Goal: Information Seeking & Learning: Learn about a topic

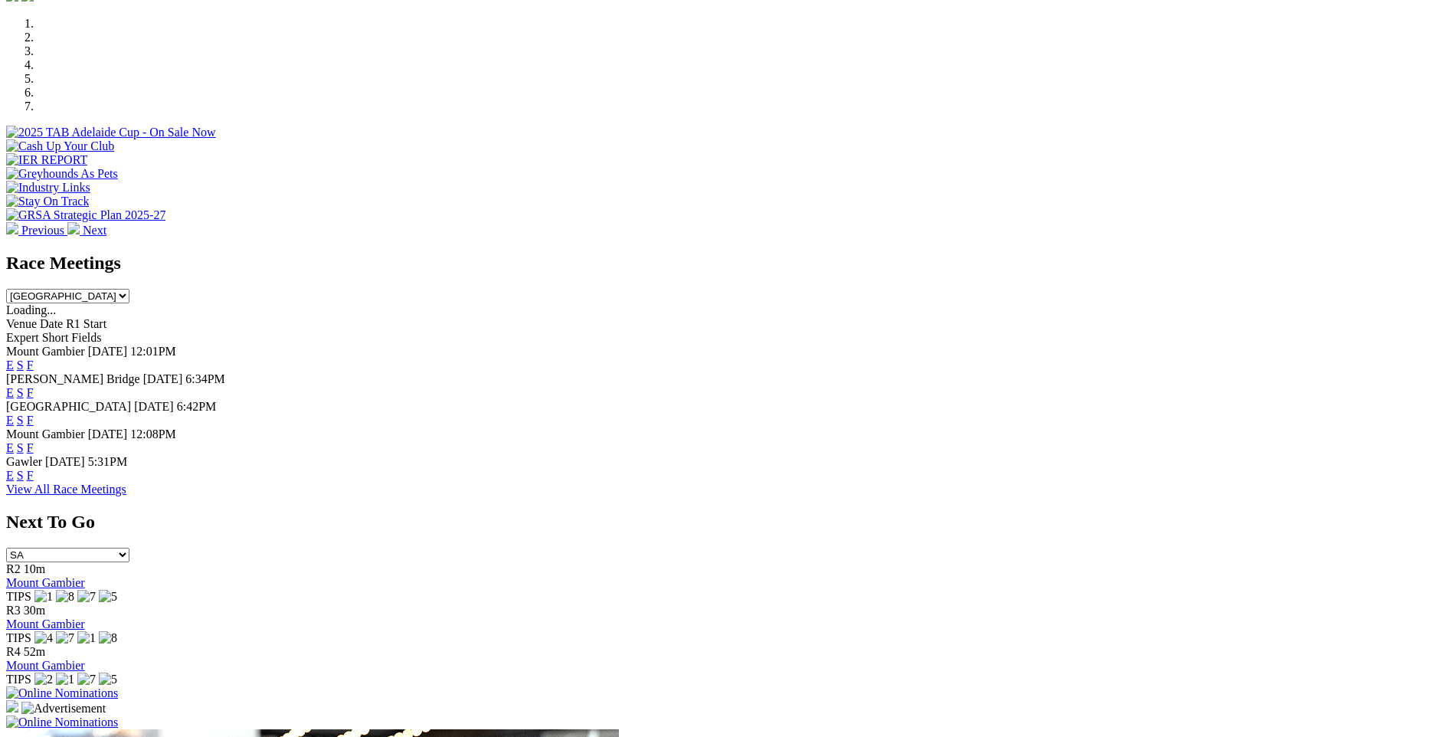
scroll to position [230, 0]
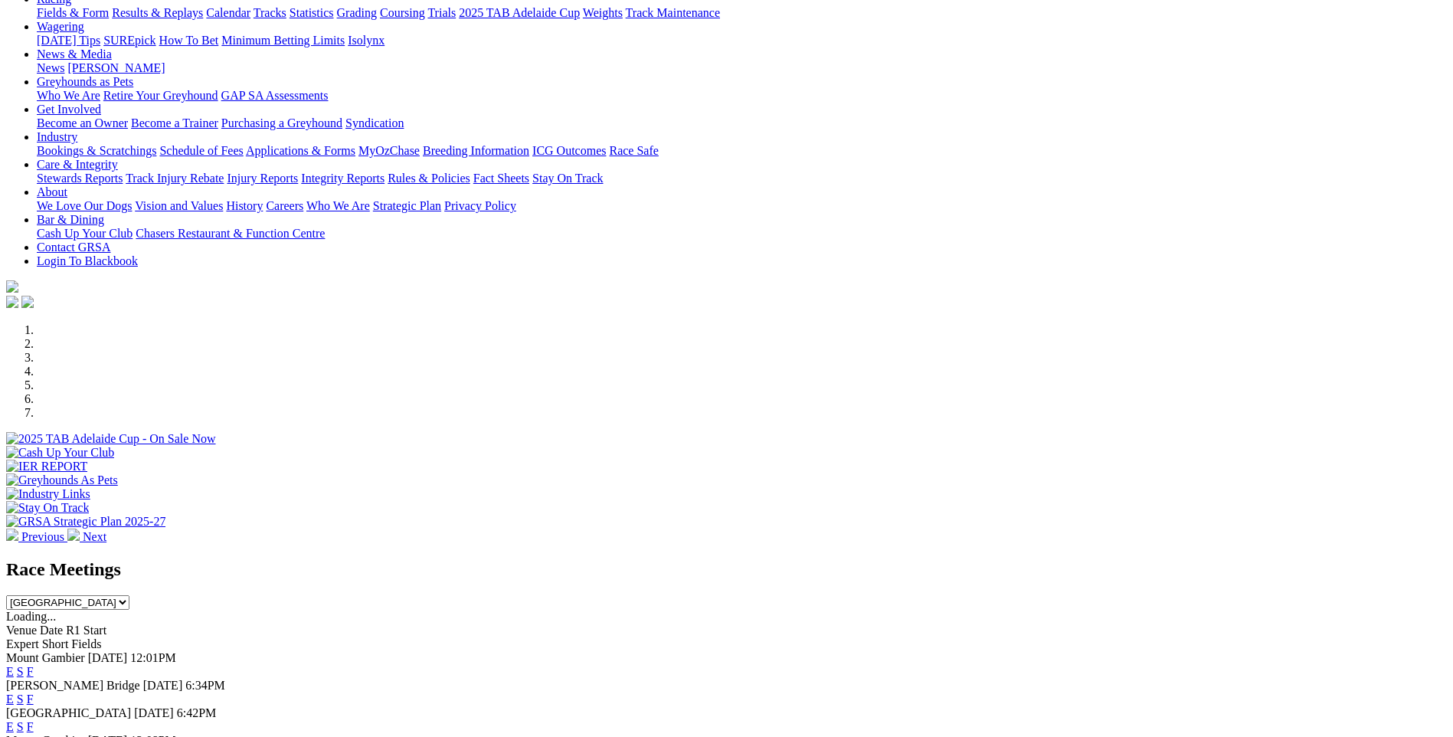
click at [34, 665] on link "F" at bounding box center [30, 671] width 7 height 13
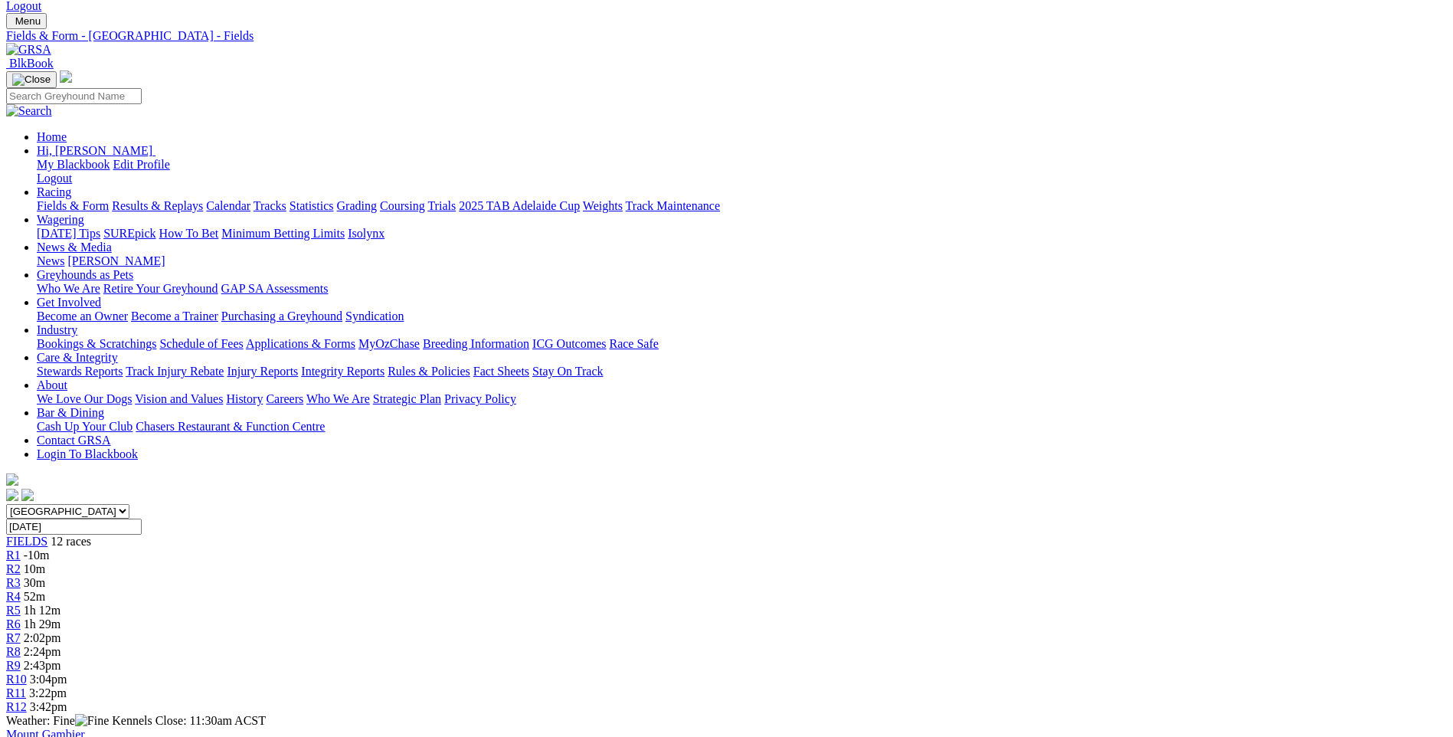
scroll to position [153, 0]
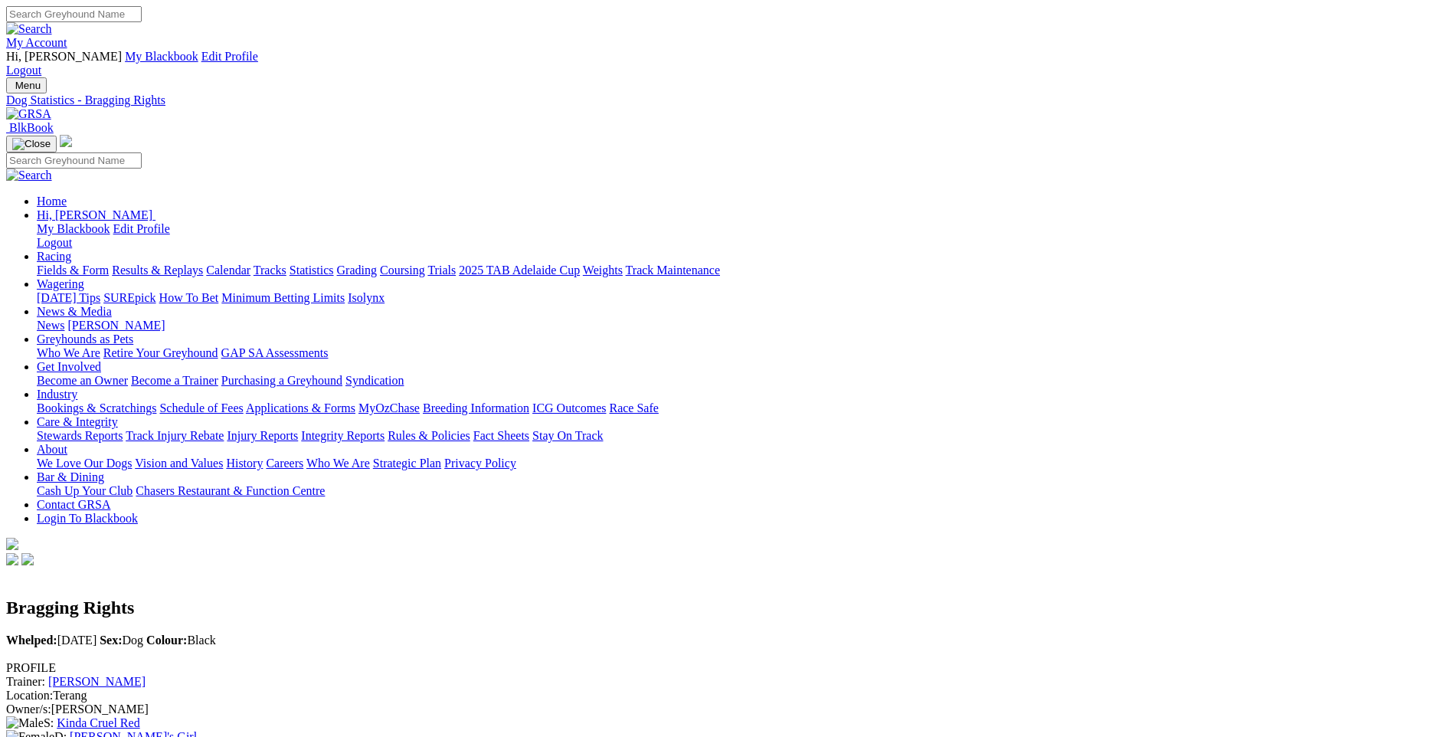
scroll to position [153, 0]
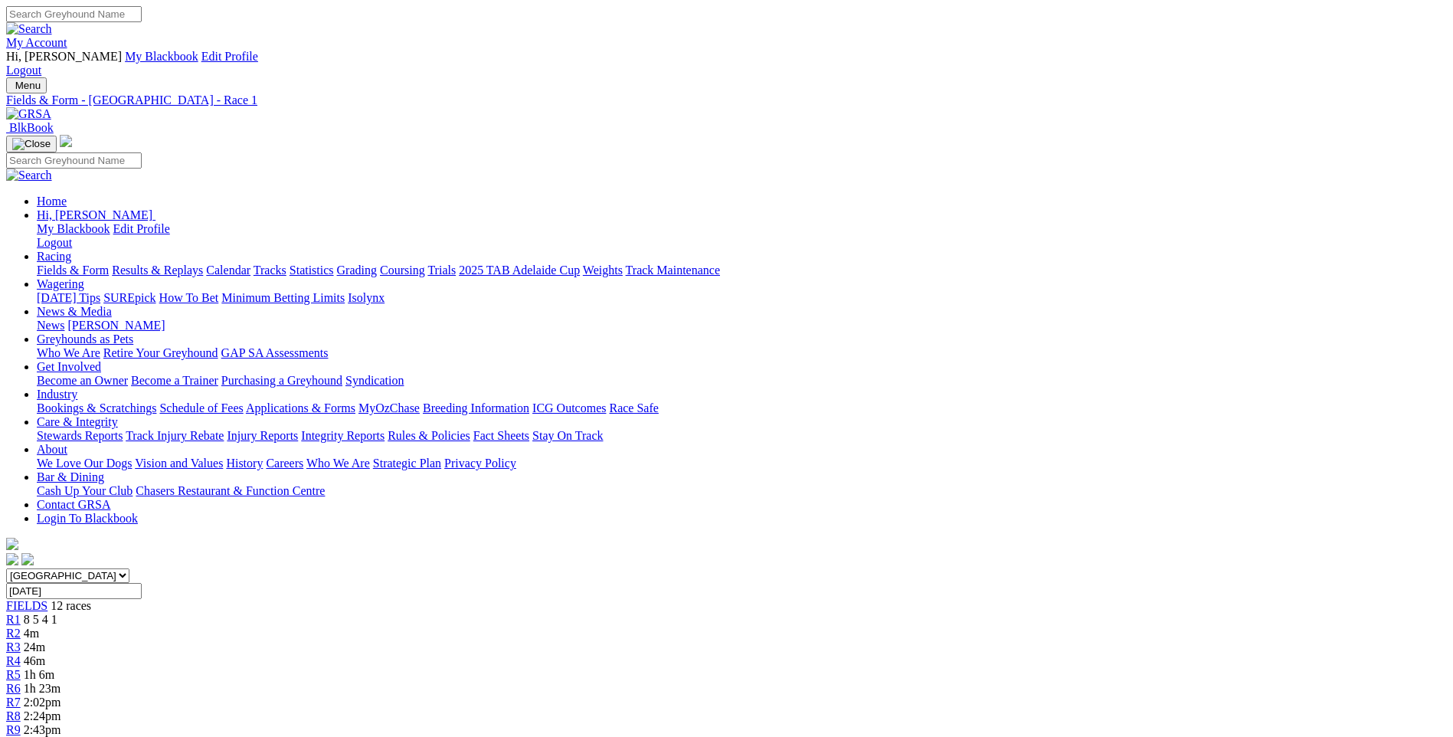
click at [109, 264] on link "Fields & Form" at bounding box center [73, 270] width 72 height 13
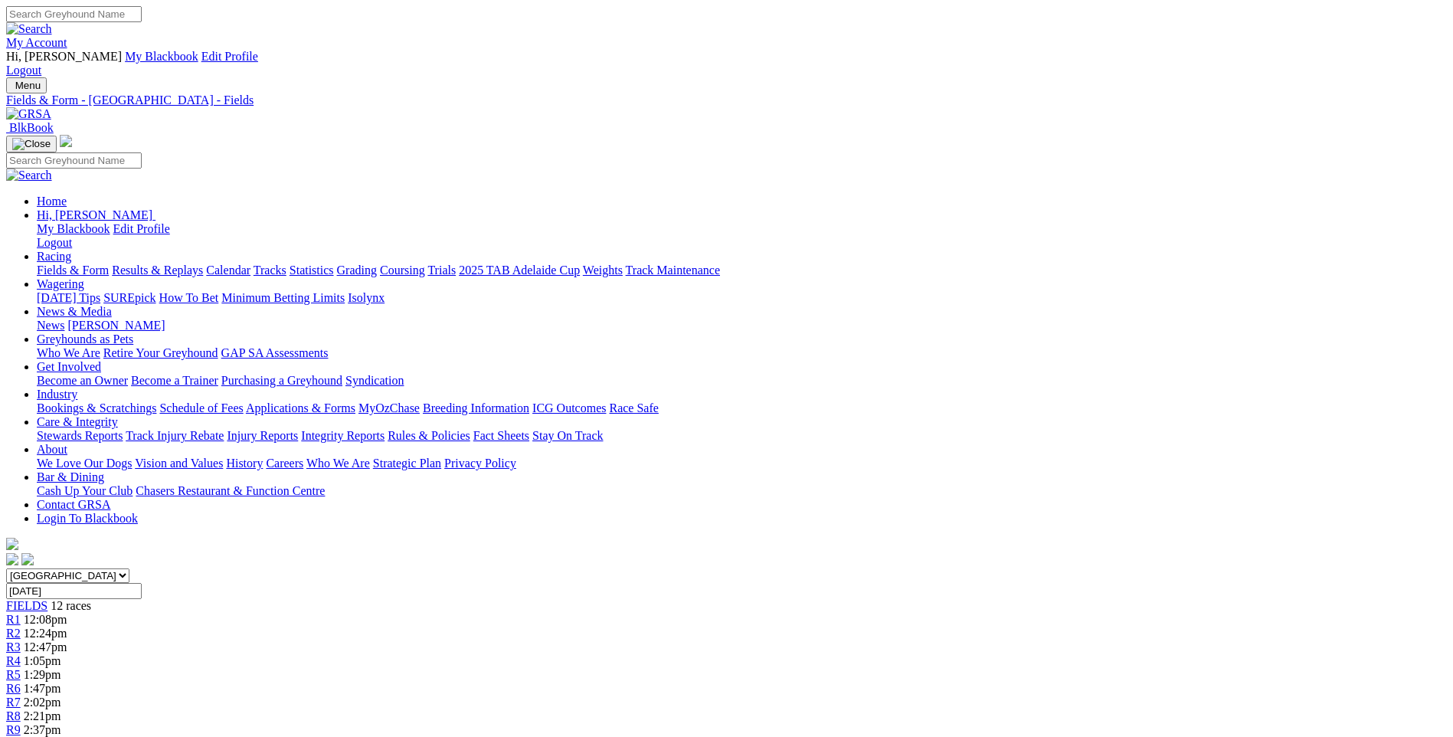
click at [523, 640] on div "R3 12:47pm" at bounding box center [726, 647] width 1441 height 14
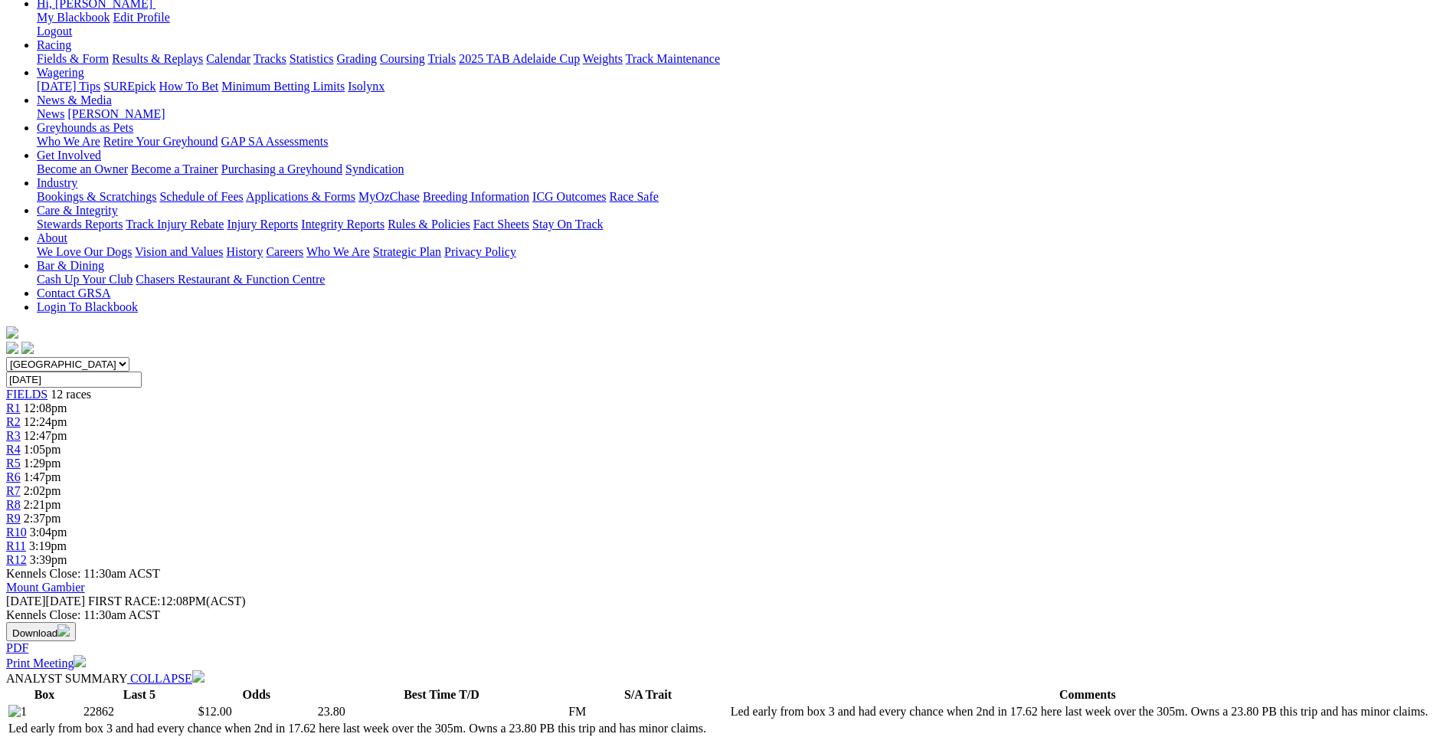
scroll to position [306, 0]
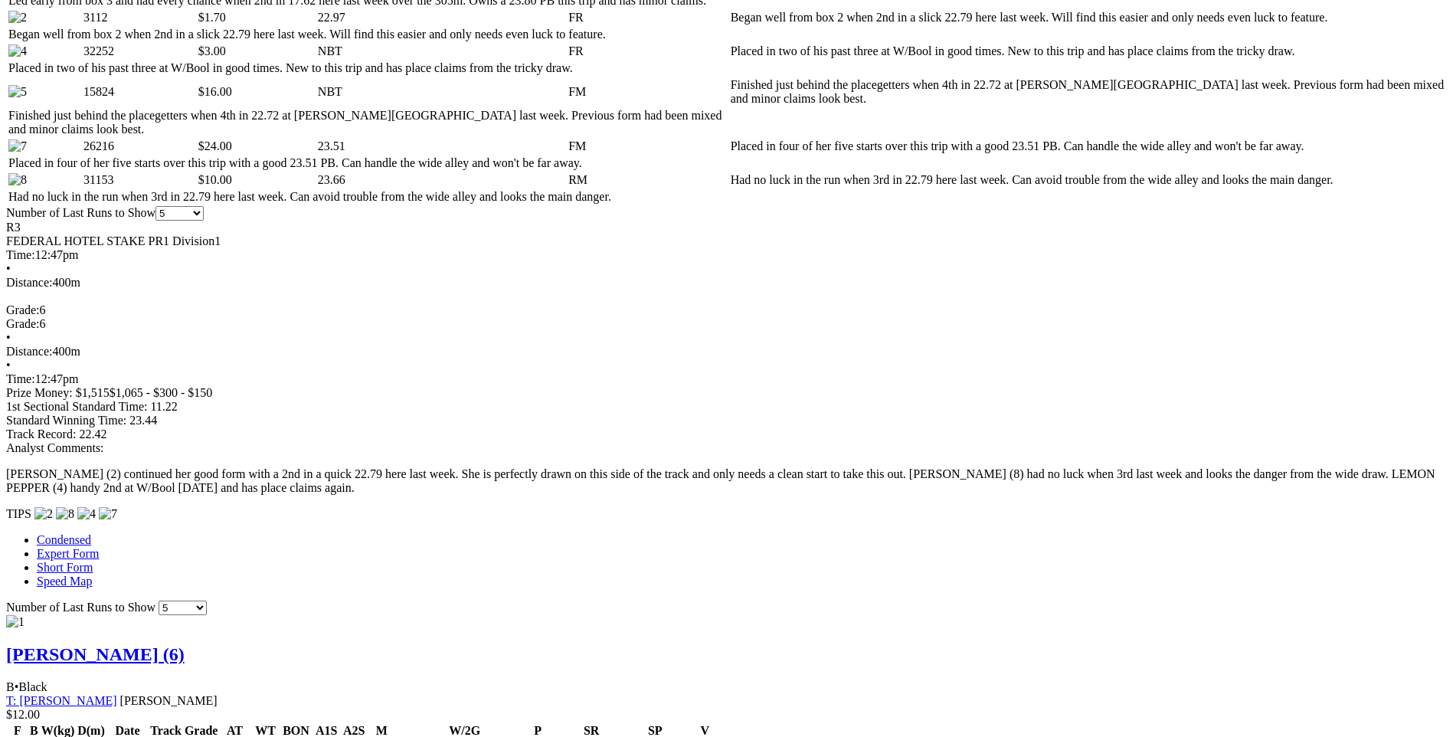
scroll to position [1073, 0]
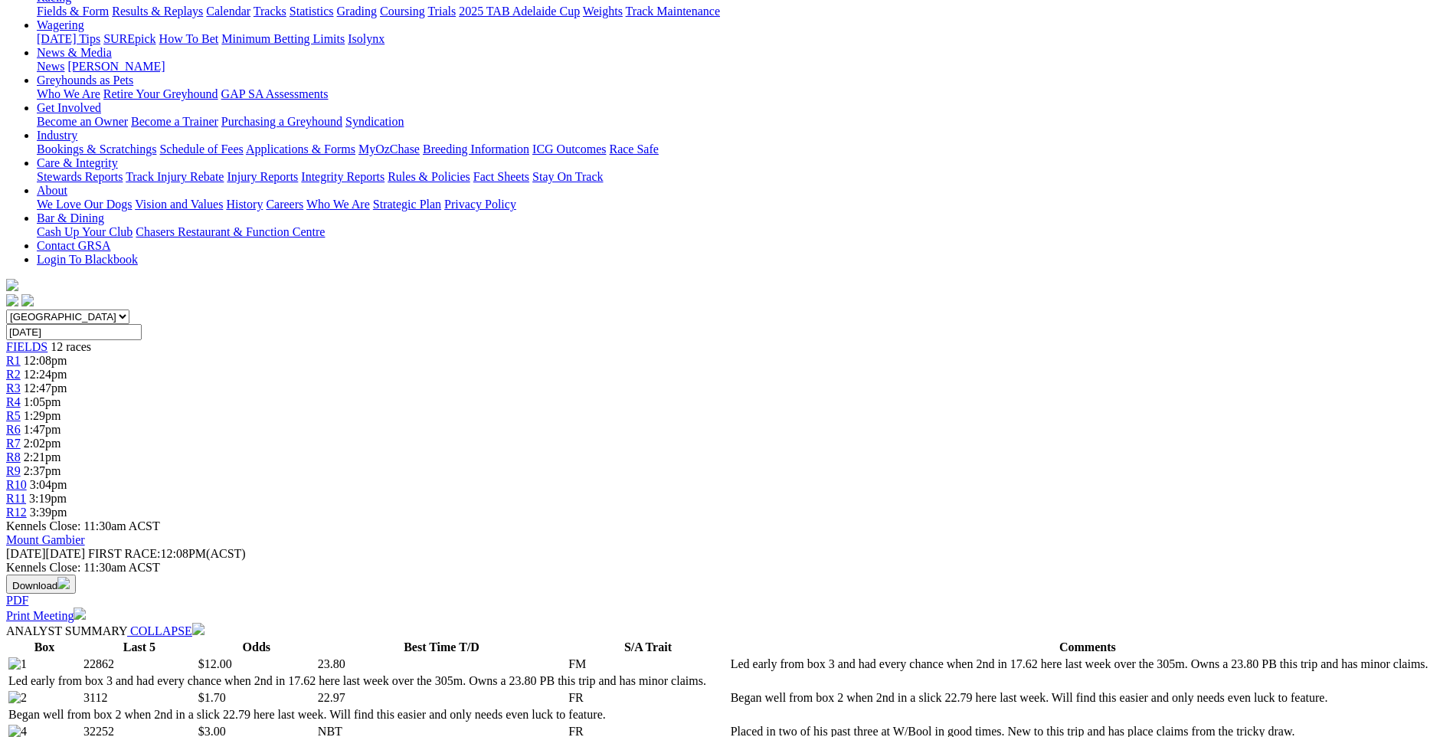
scroll to position [0, 0]
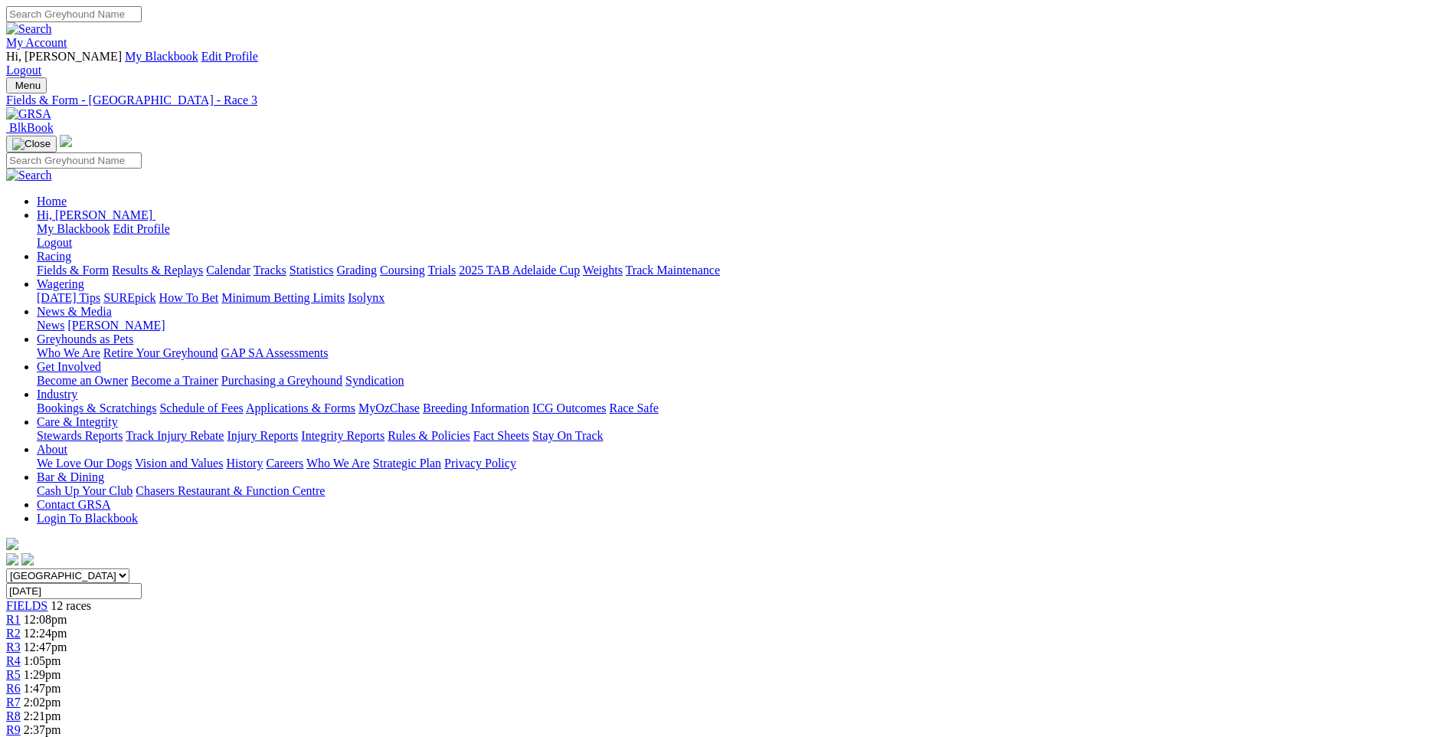
click at [21, 654] on span "R4" at bounding box center [13, 660] width 15 height 13
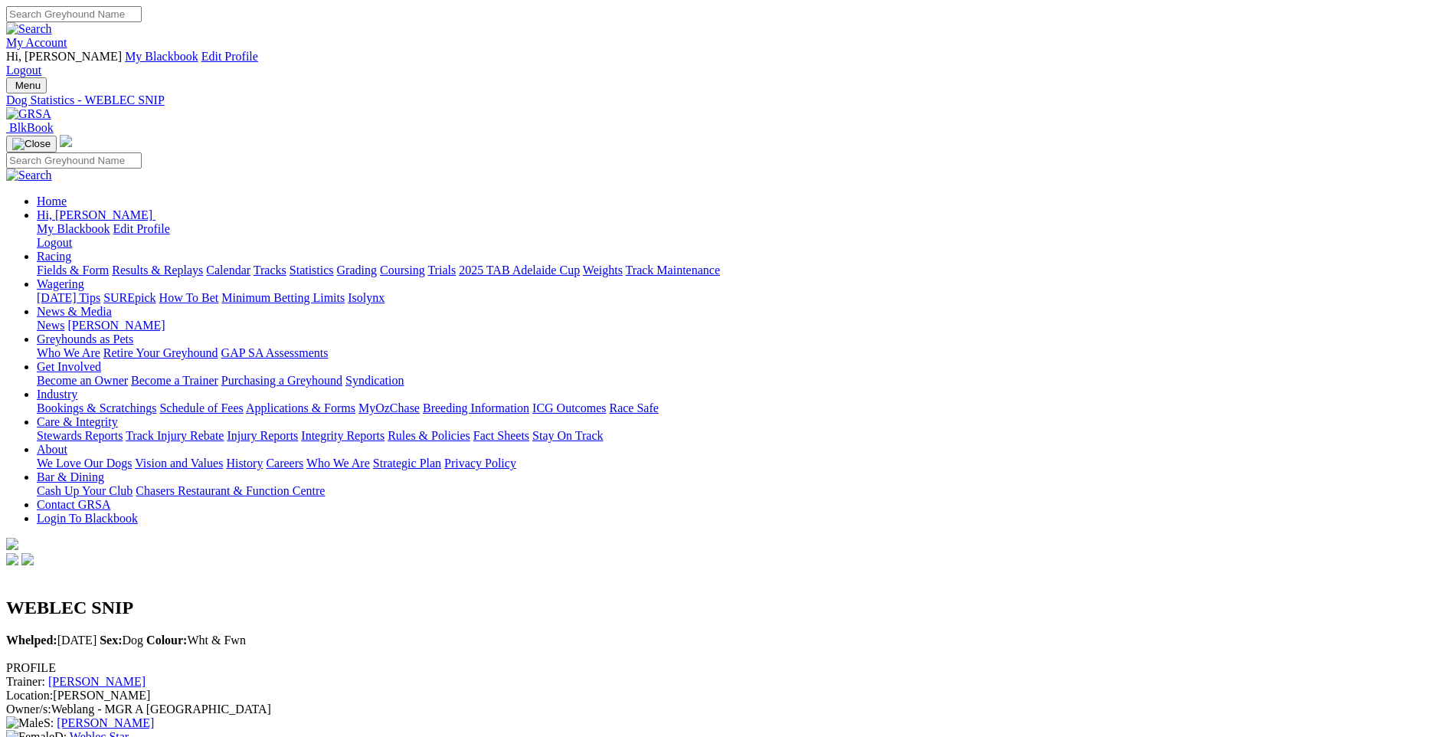
scroll to position [230, 0]
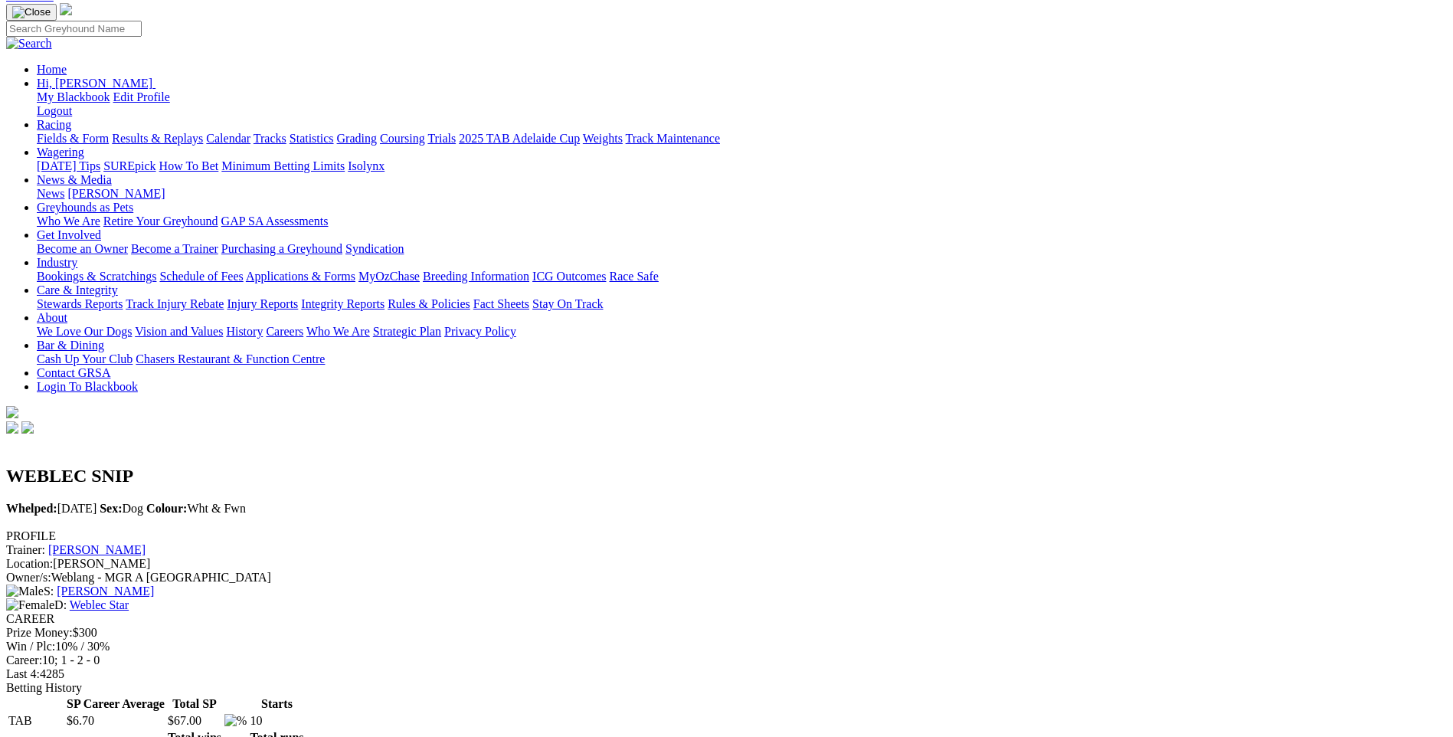
scroll to position [0, 0]
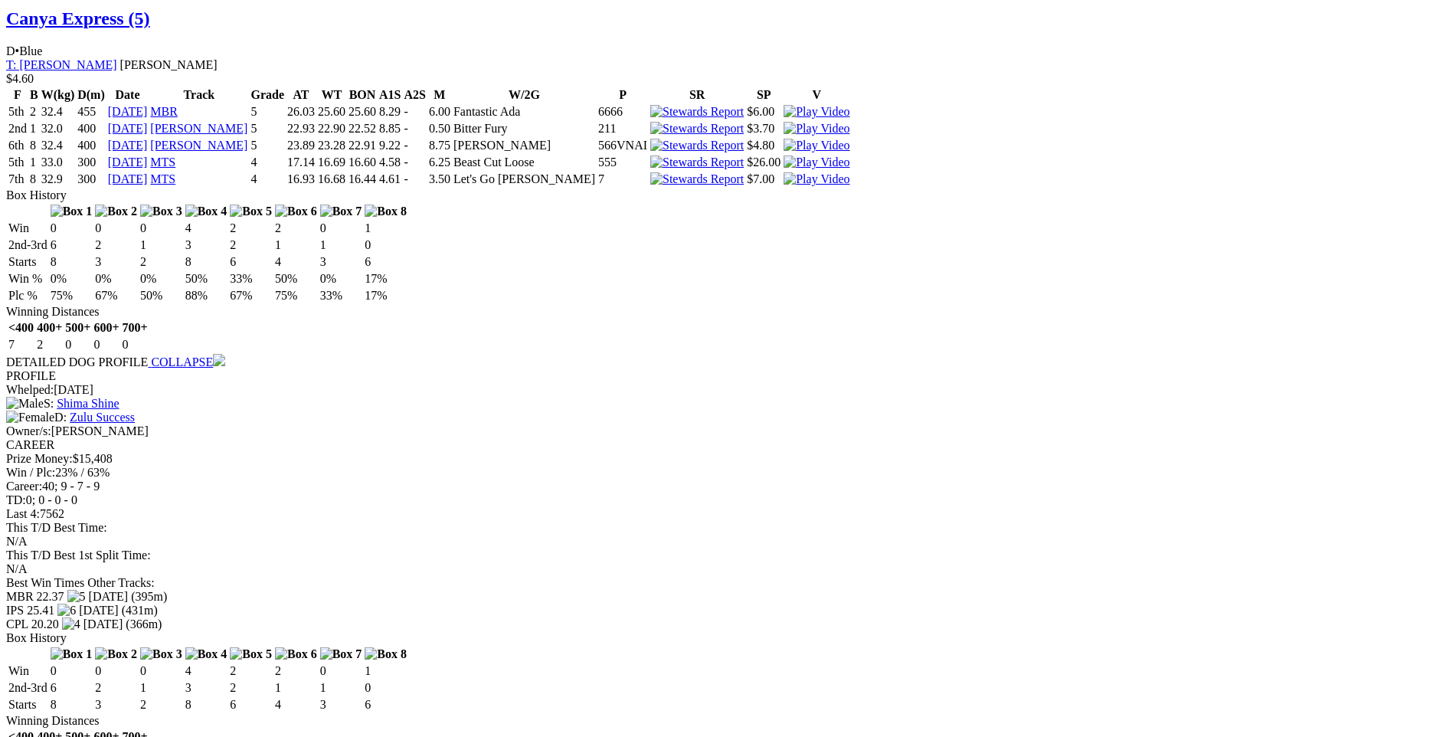
scroll to position [1609, 0]
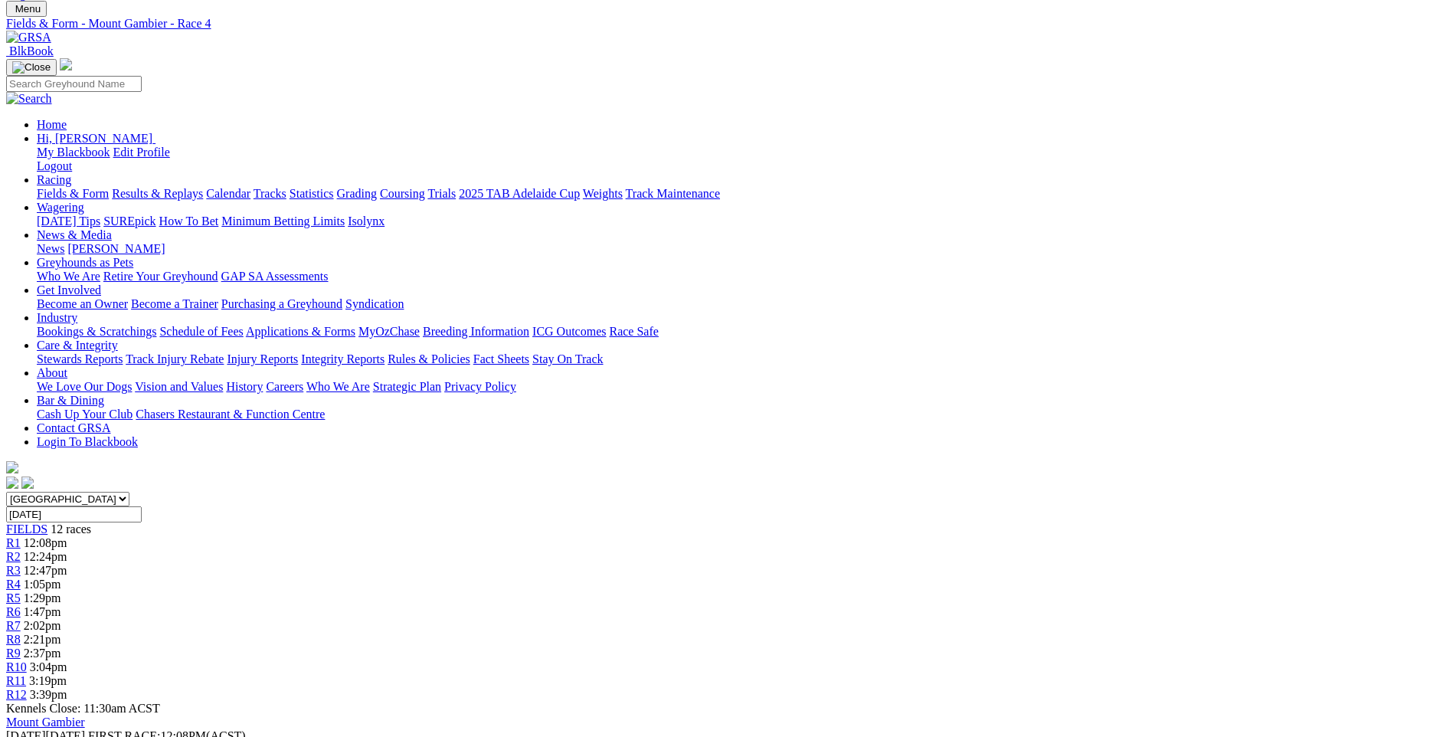
scroll to position [0, 0]
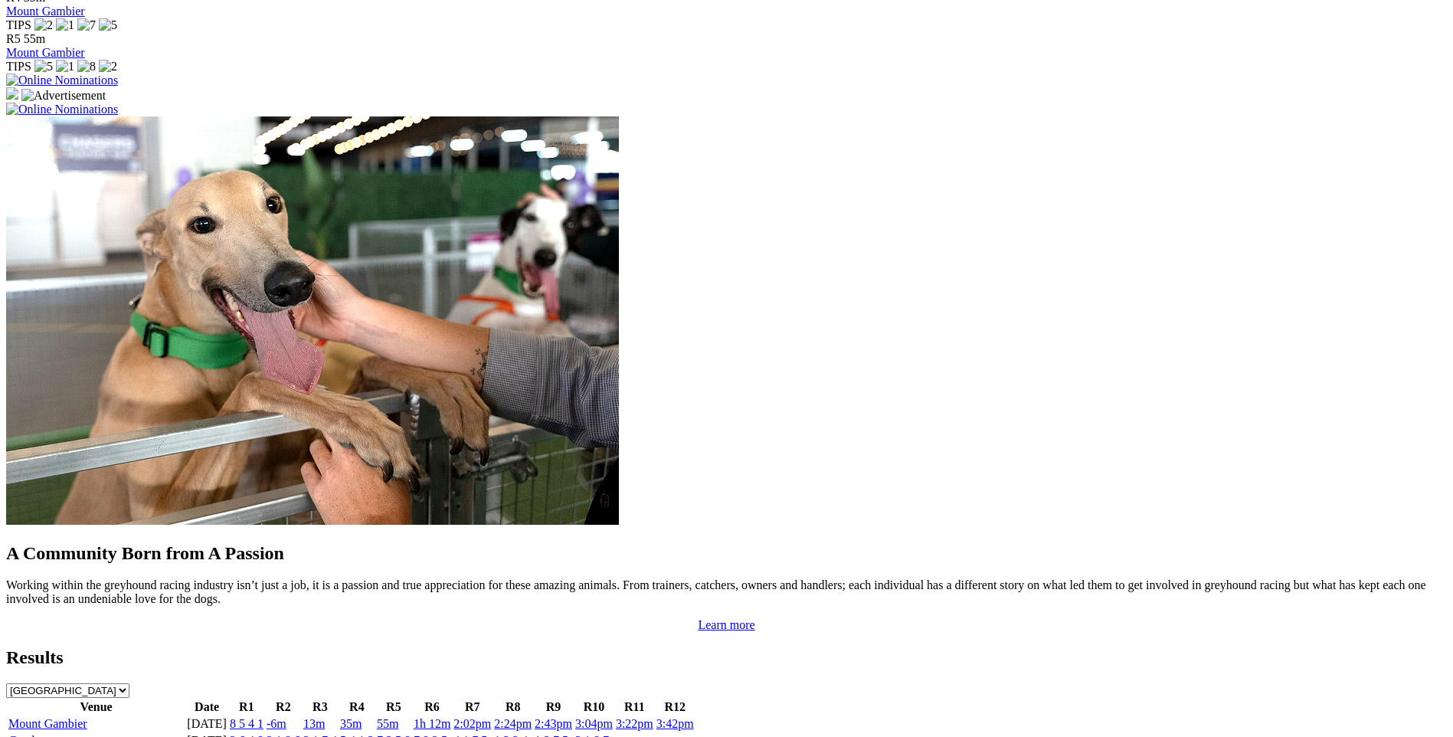
scroll to position [1149, 0]
click at [264, 717] on link "8 5 4 1" at bounding box center [247, 723] width 34 height 13
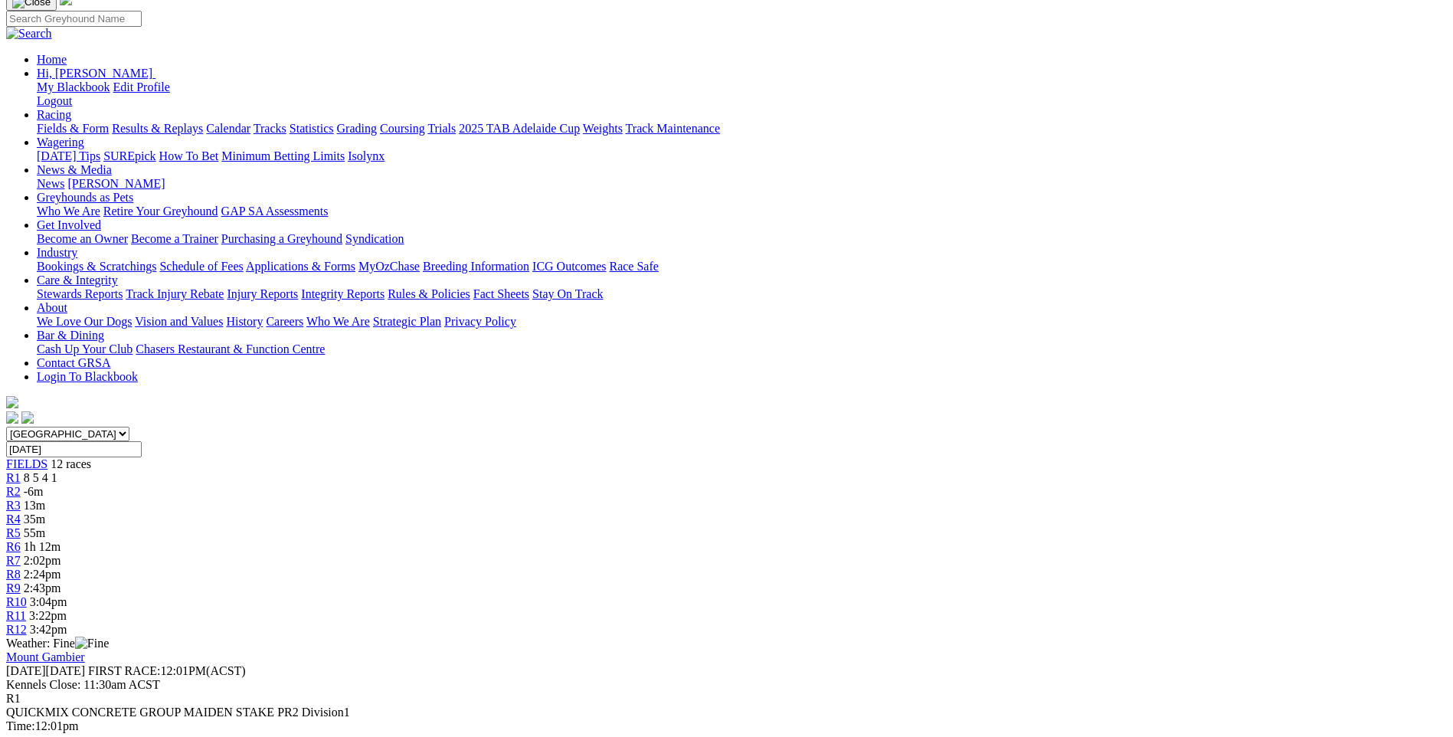
scroll to position [153, 0]
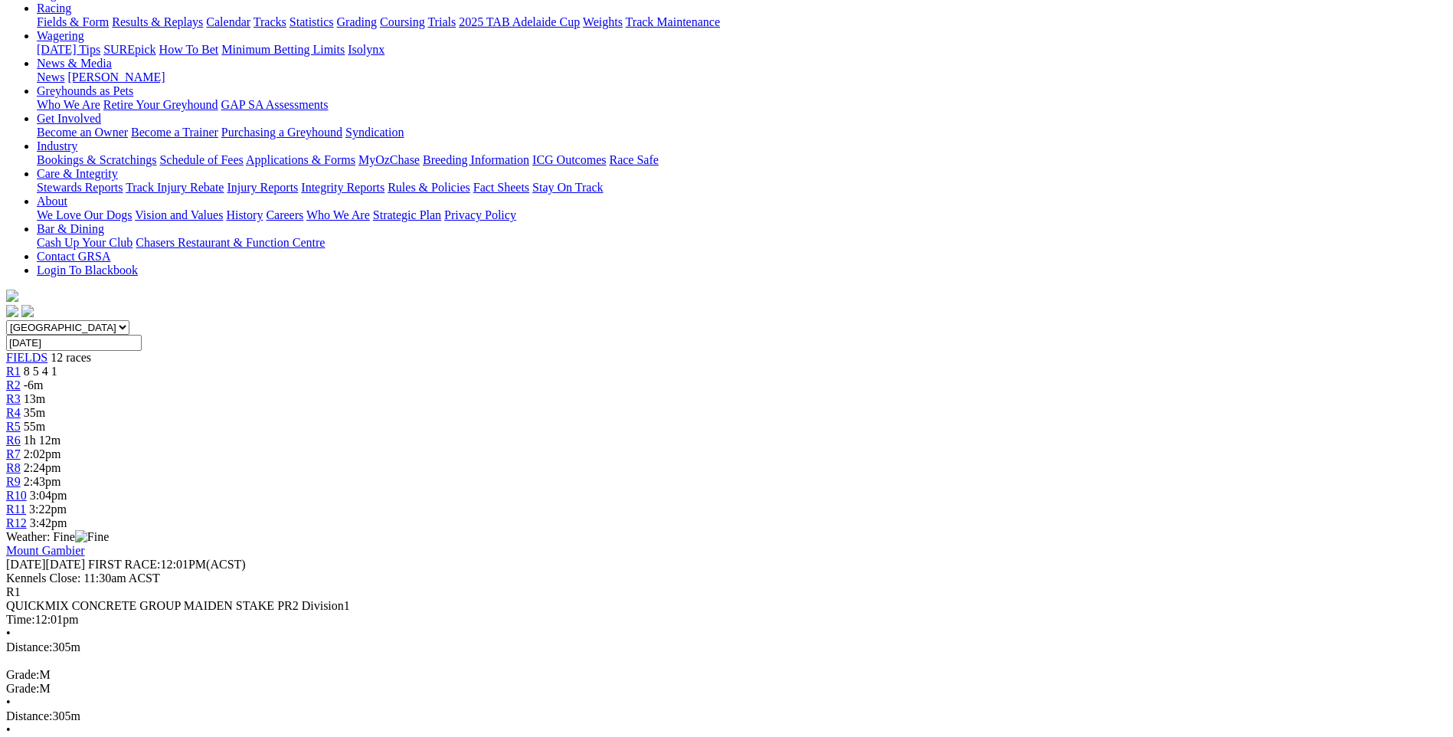
scroll to position [230, 0]
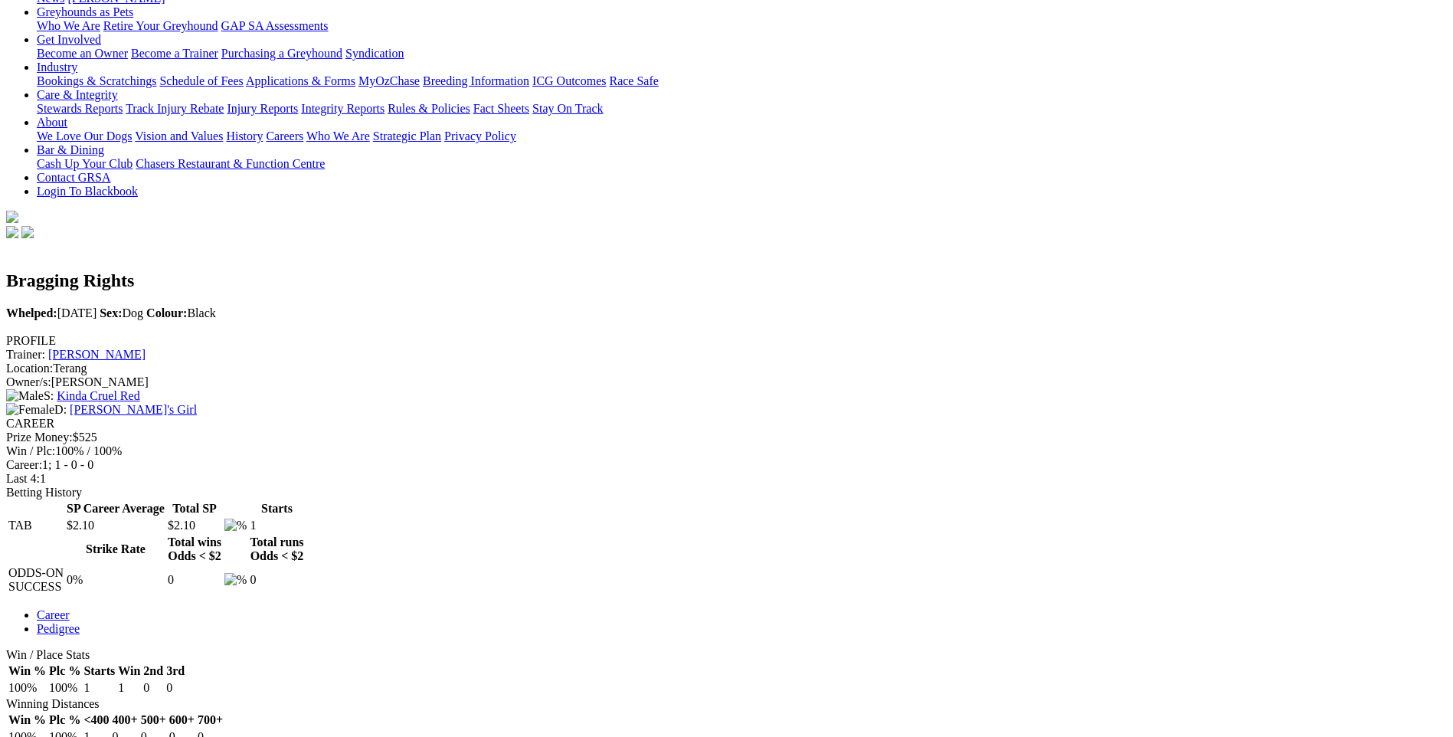
scroll to position [306, 0]
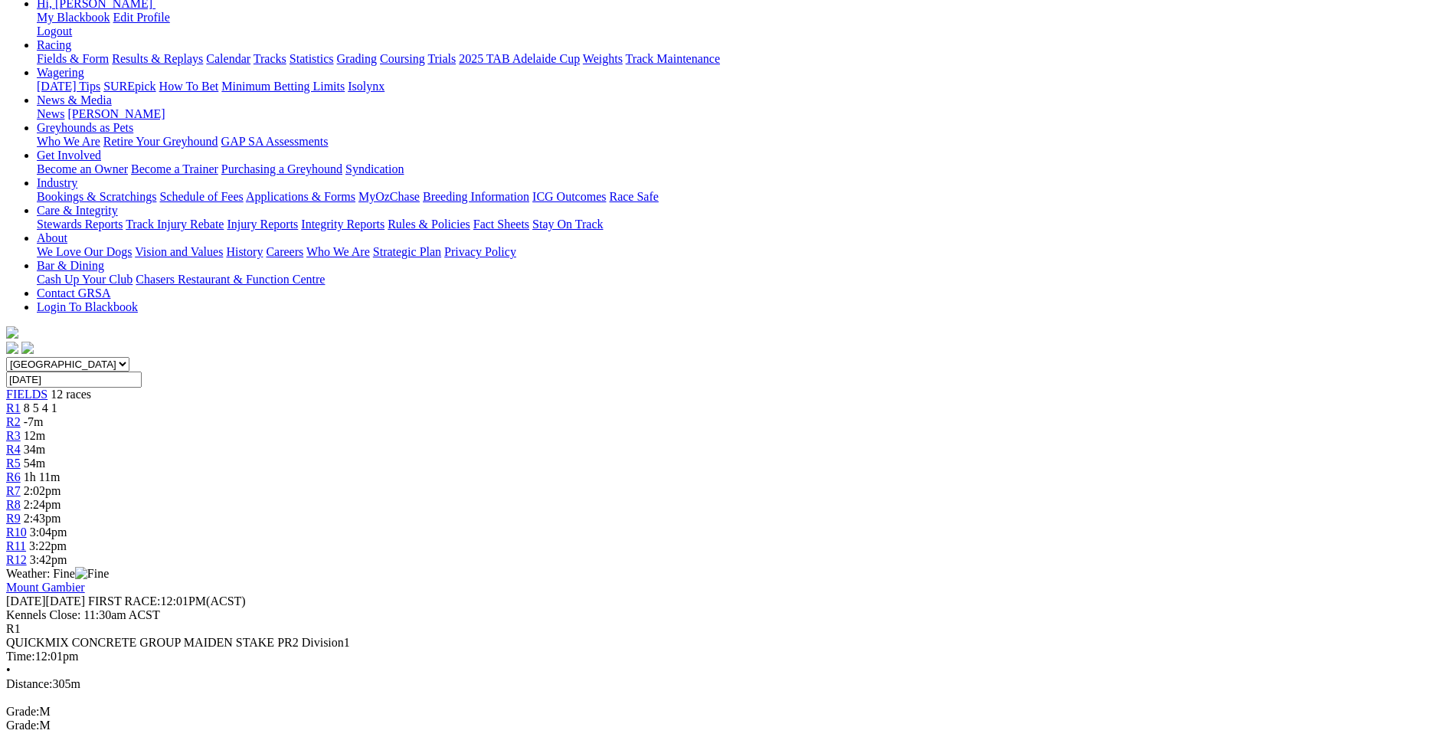
scroll to position [306, 0]
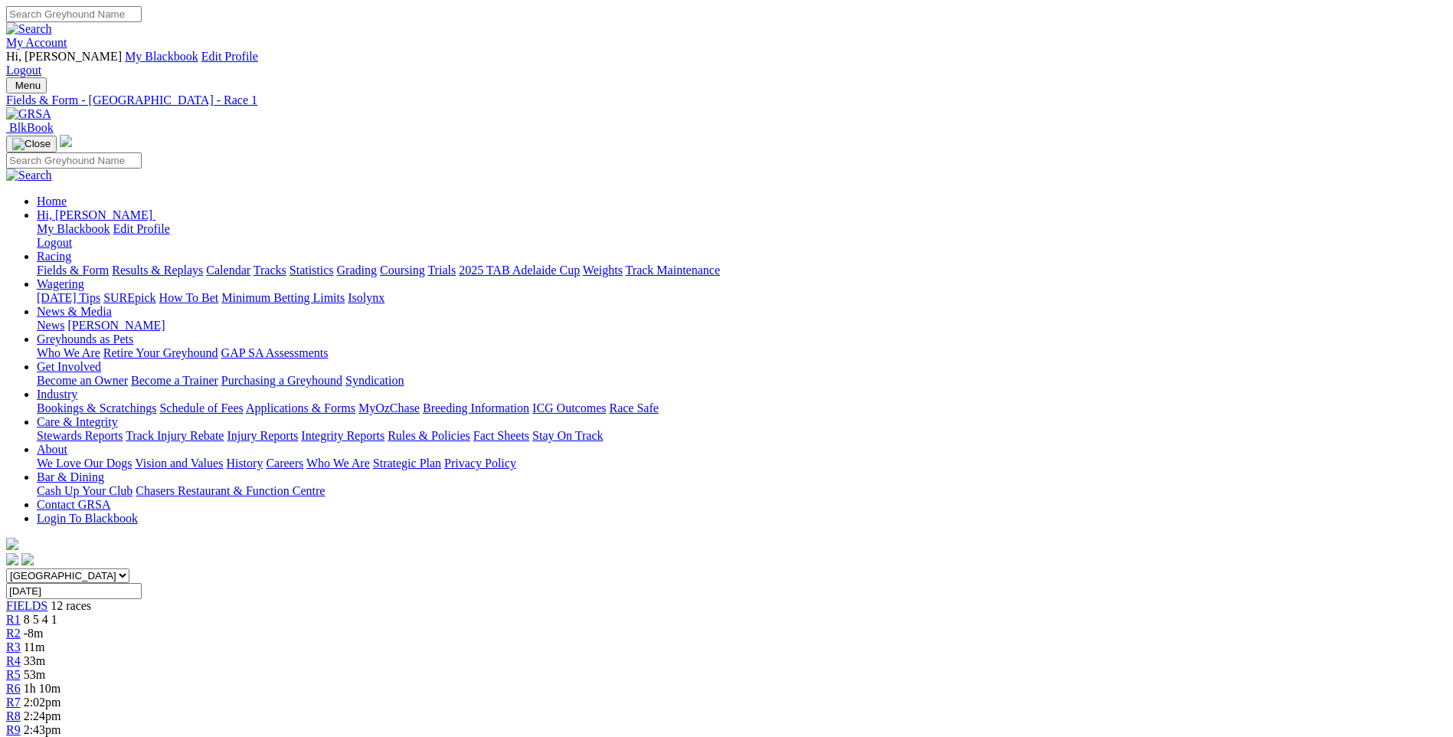
click at [21, 627] on link "R2" at bounding box center [13, 633] width 15 height 13
click at [21, 640] on span "R3" at bounding box center [13, 646] width 15 height 13
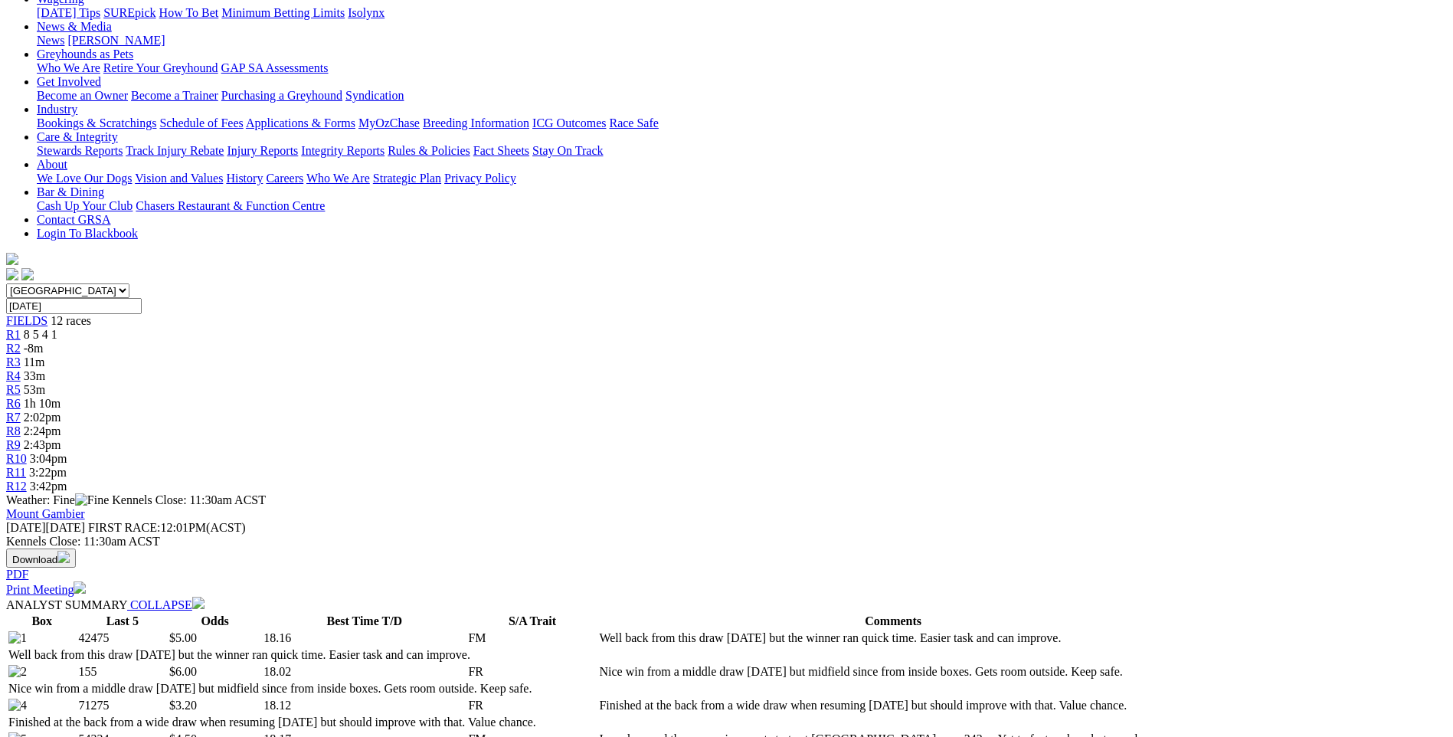
scroll to position [77, 0]
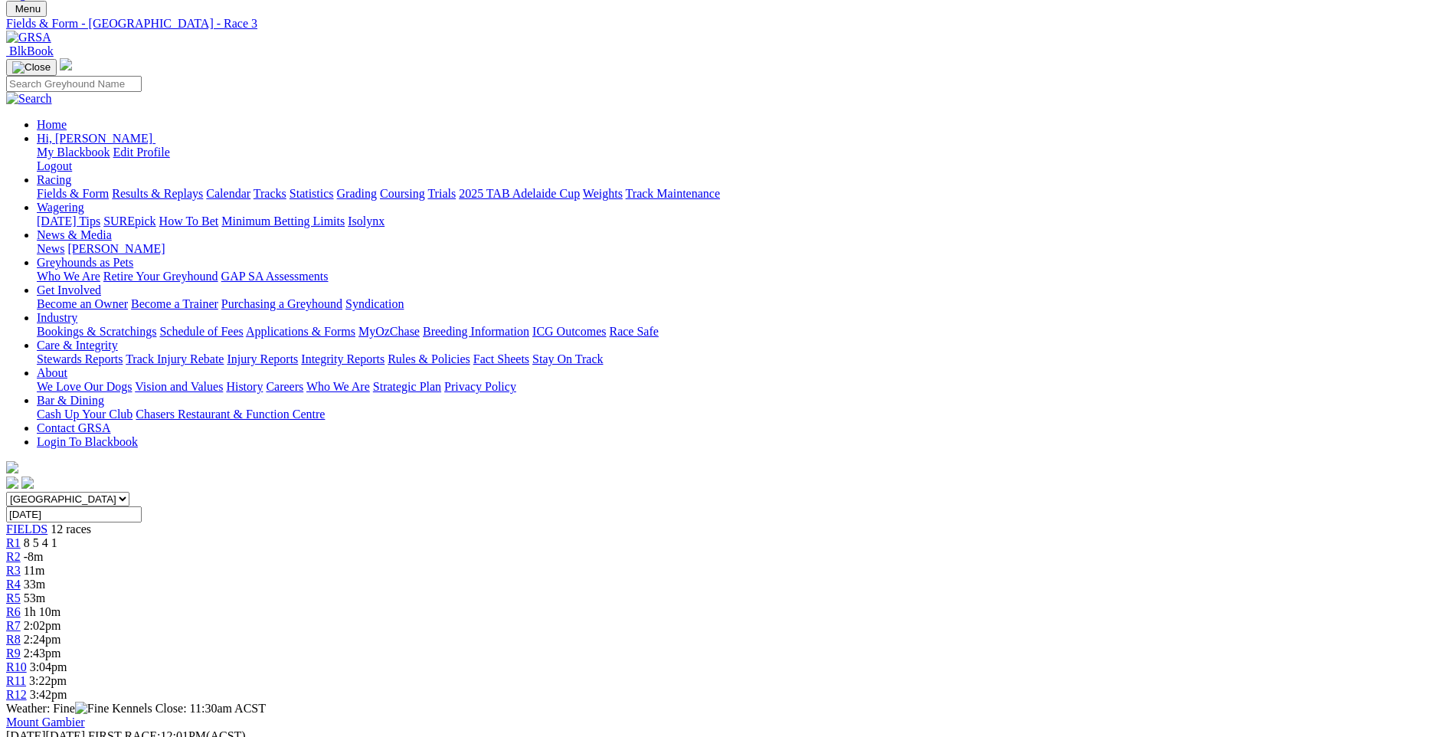
click at [21, 578] on span "R4" at bounding box center [13, 584] width 15 height 13
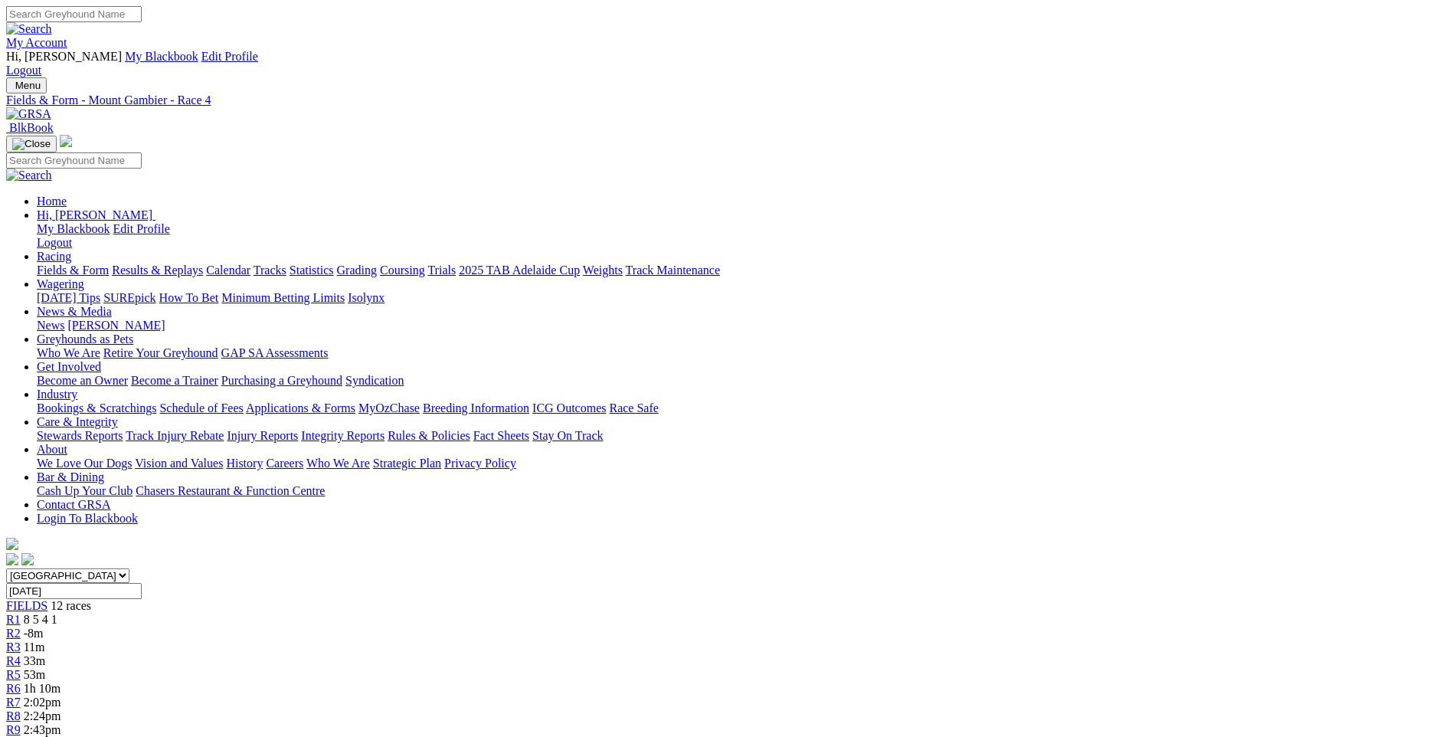
click at [21, 668] on span "R5" at bounding box center [13, 674] width 15 height 13
click at [21, 682] on span "R6" at bounding box center [13, 688] width 15 height 13
click at [109, 264] on link "Fields & Form" at bounding box center [73, 270] width 72 height 13
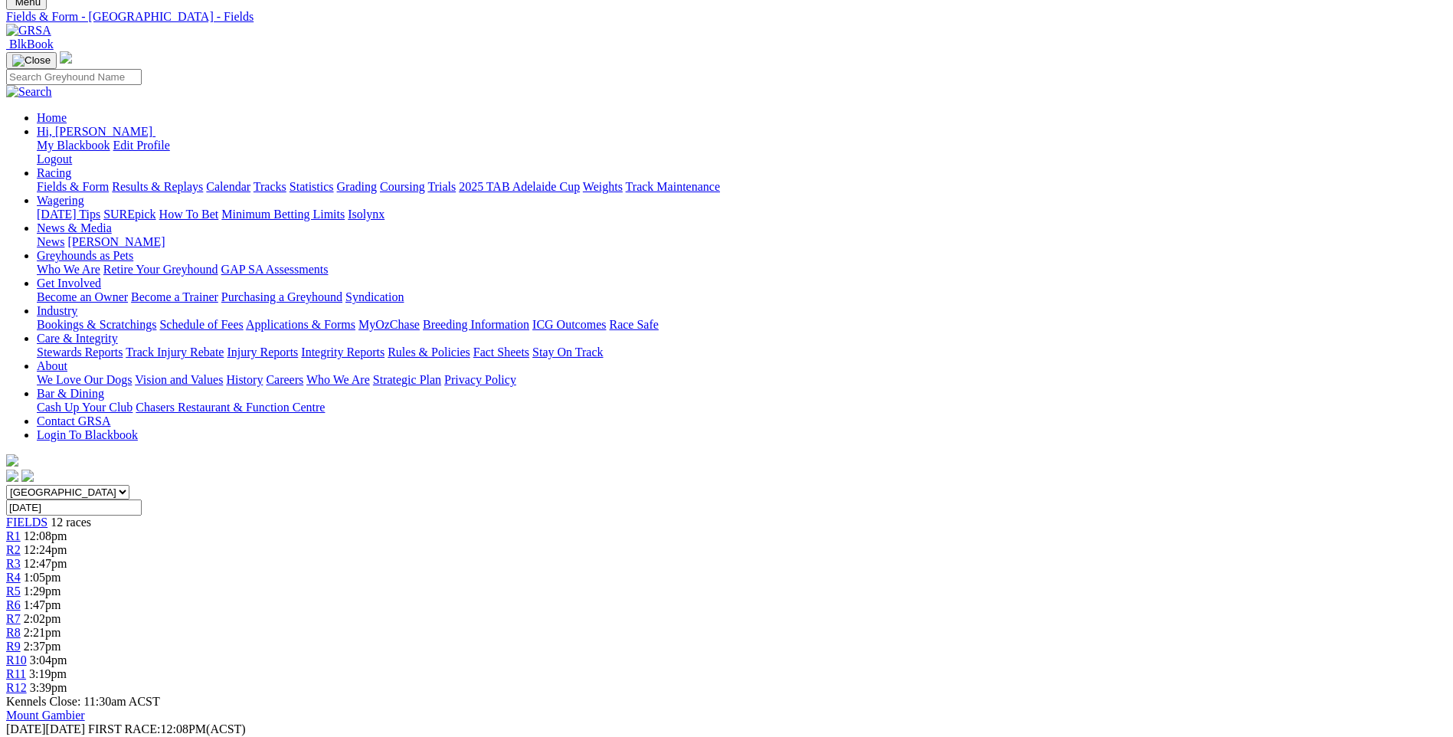
scroll to position [230, 0]
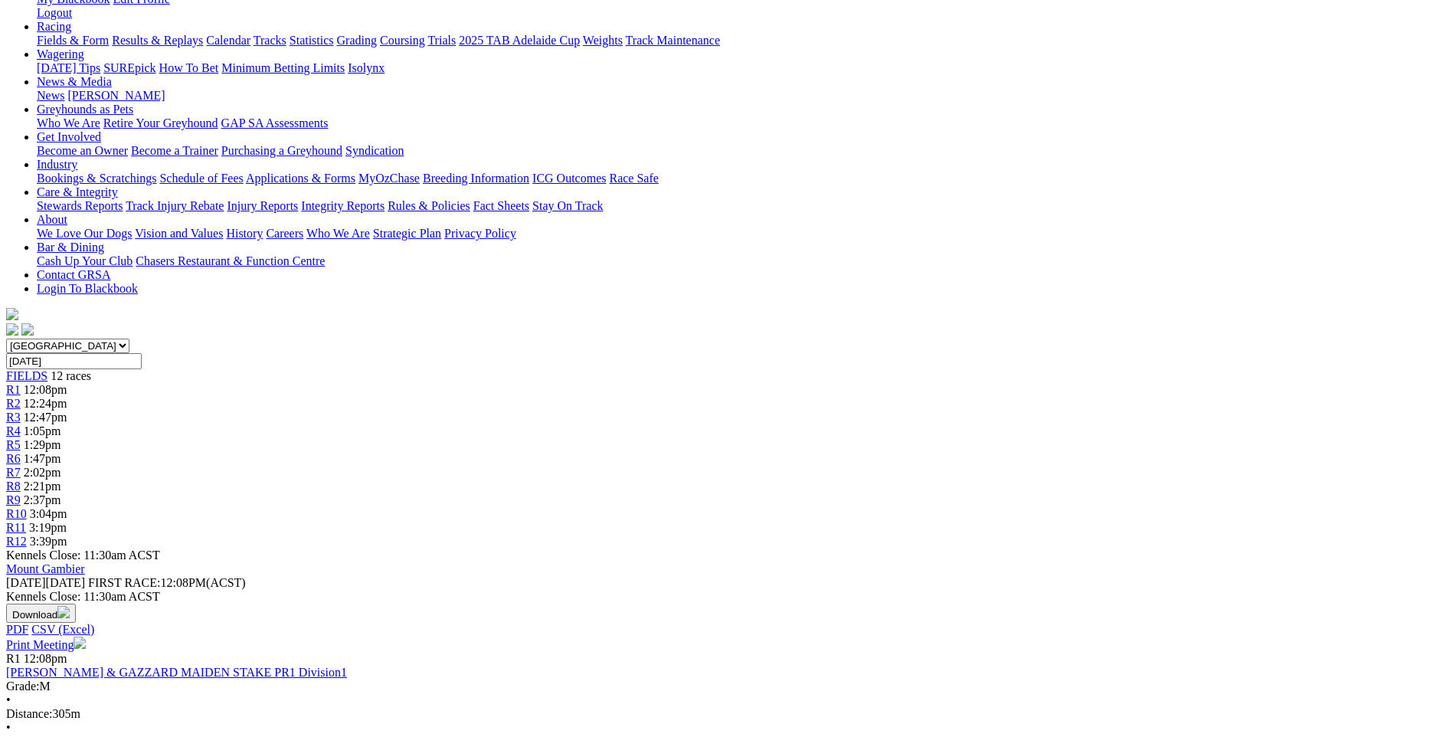
click at [67, 397] on span "12:24pm" at bounding box center [46, 403] width 44 height 13
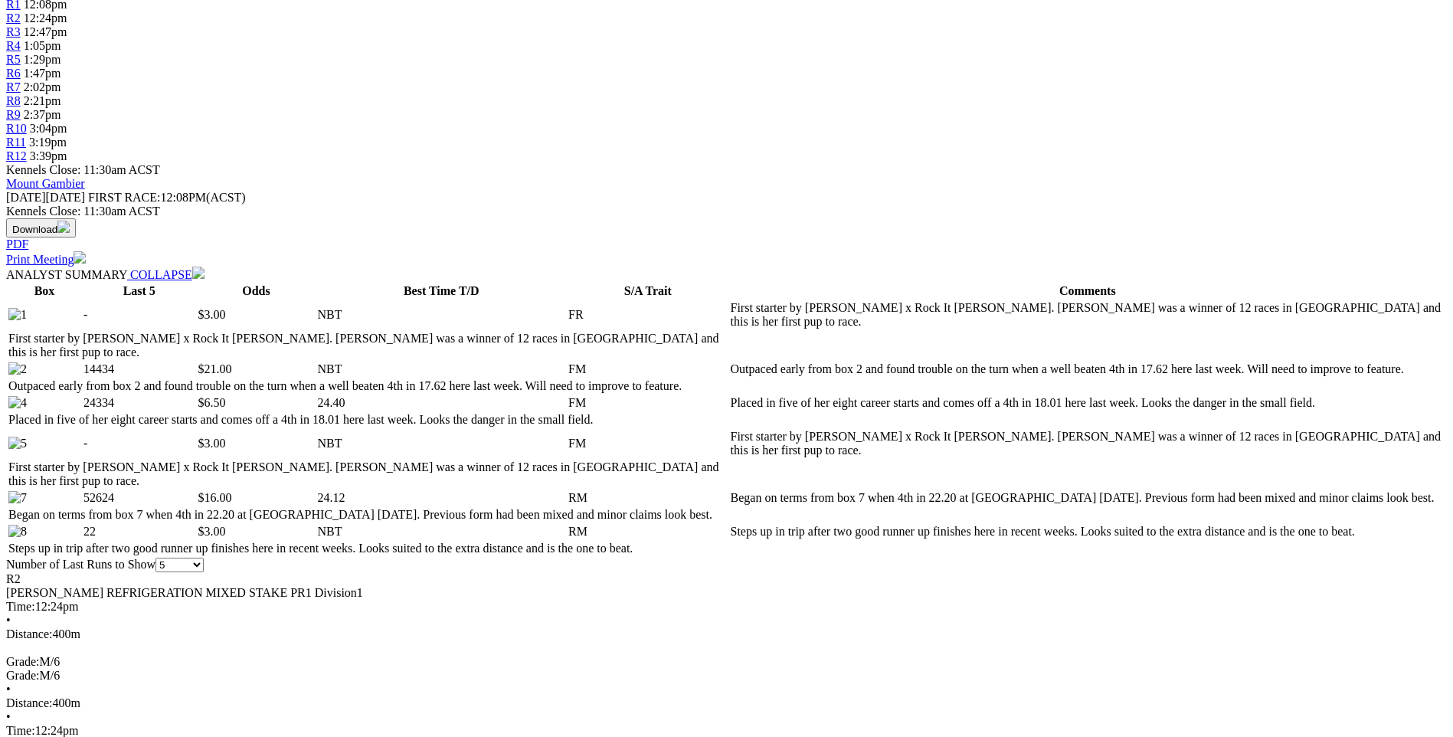
scroll to position [613, 0]
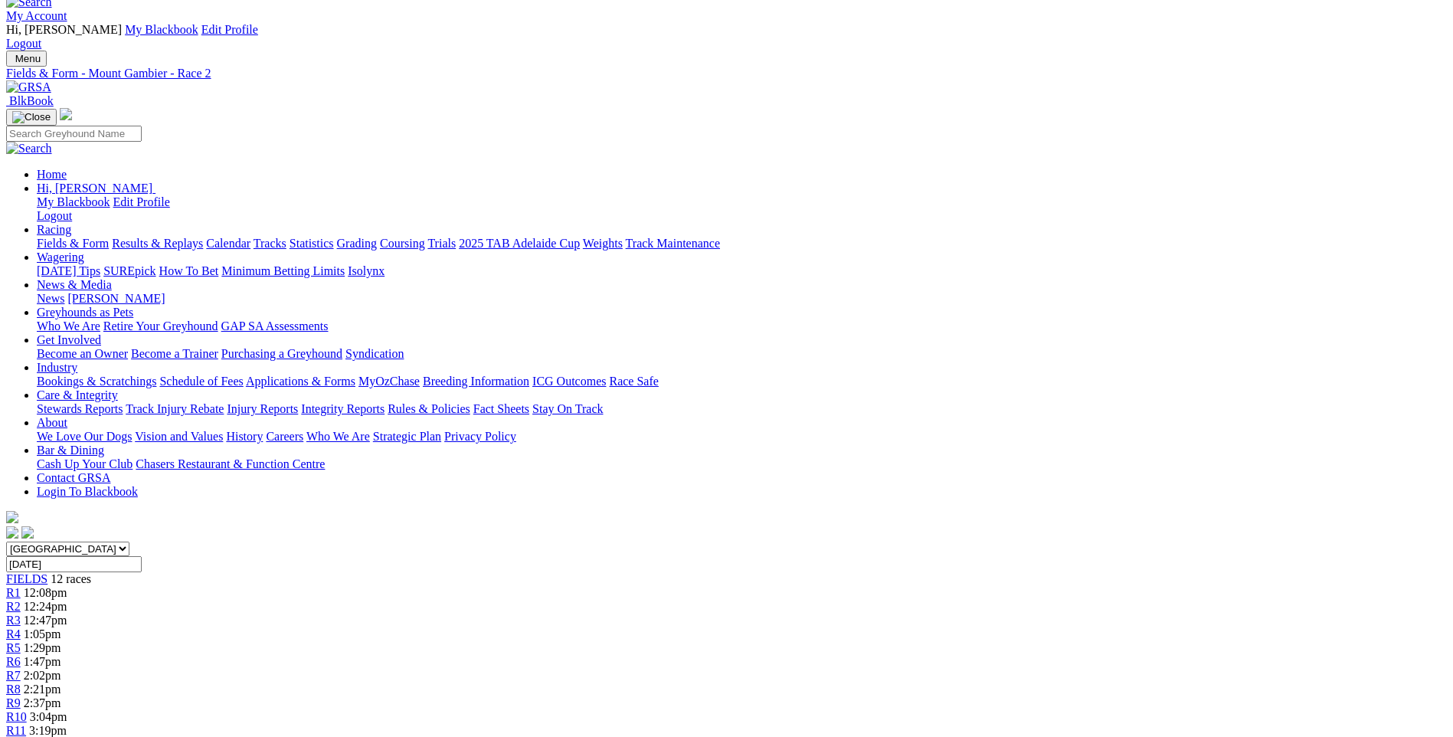
scroll to position [0, 0]
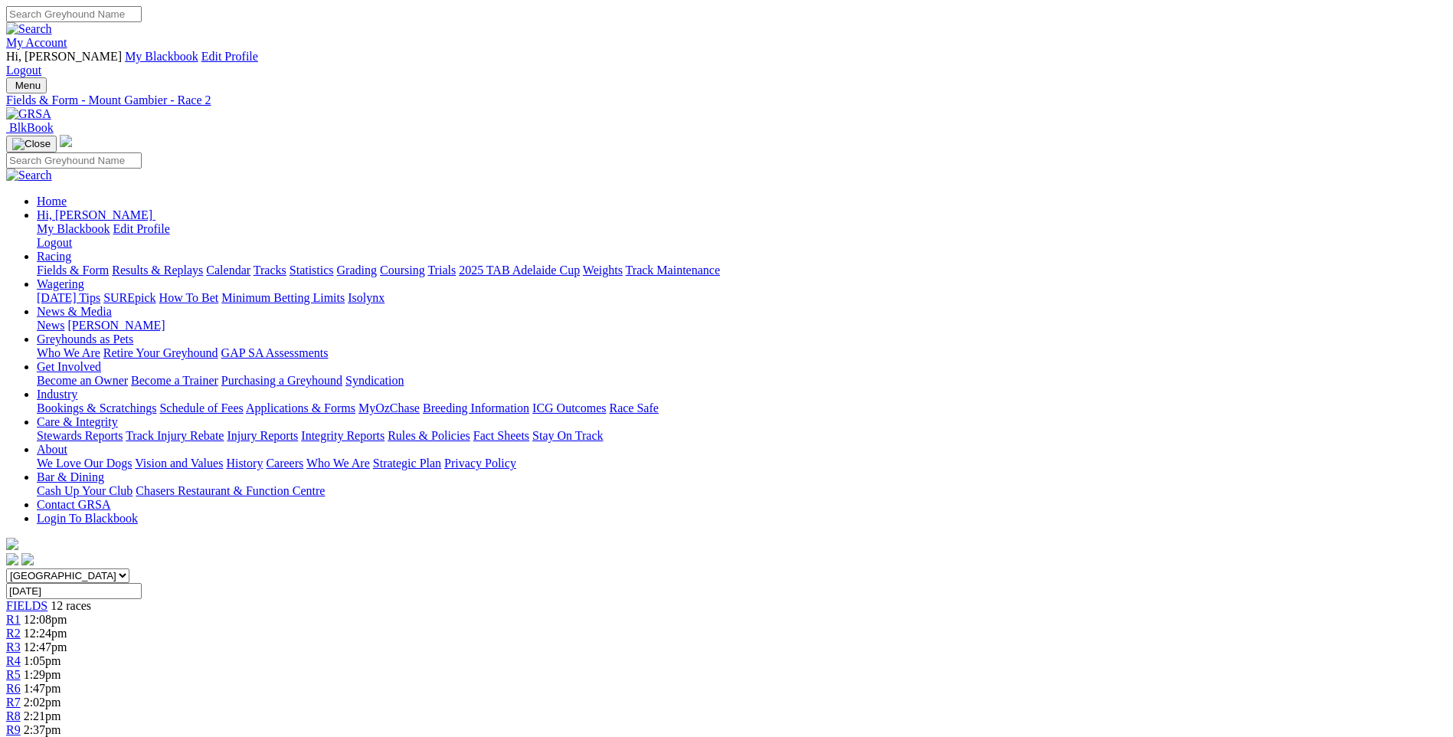
click at [203, 264] on link "Results & Replays" at bounding box center [157, 270] width 91 height 13
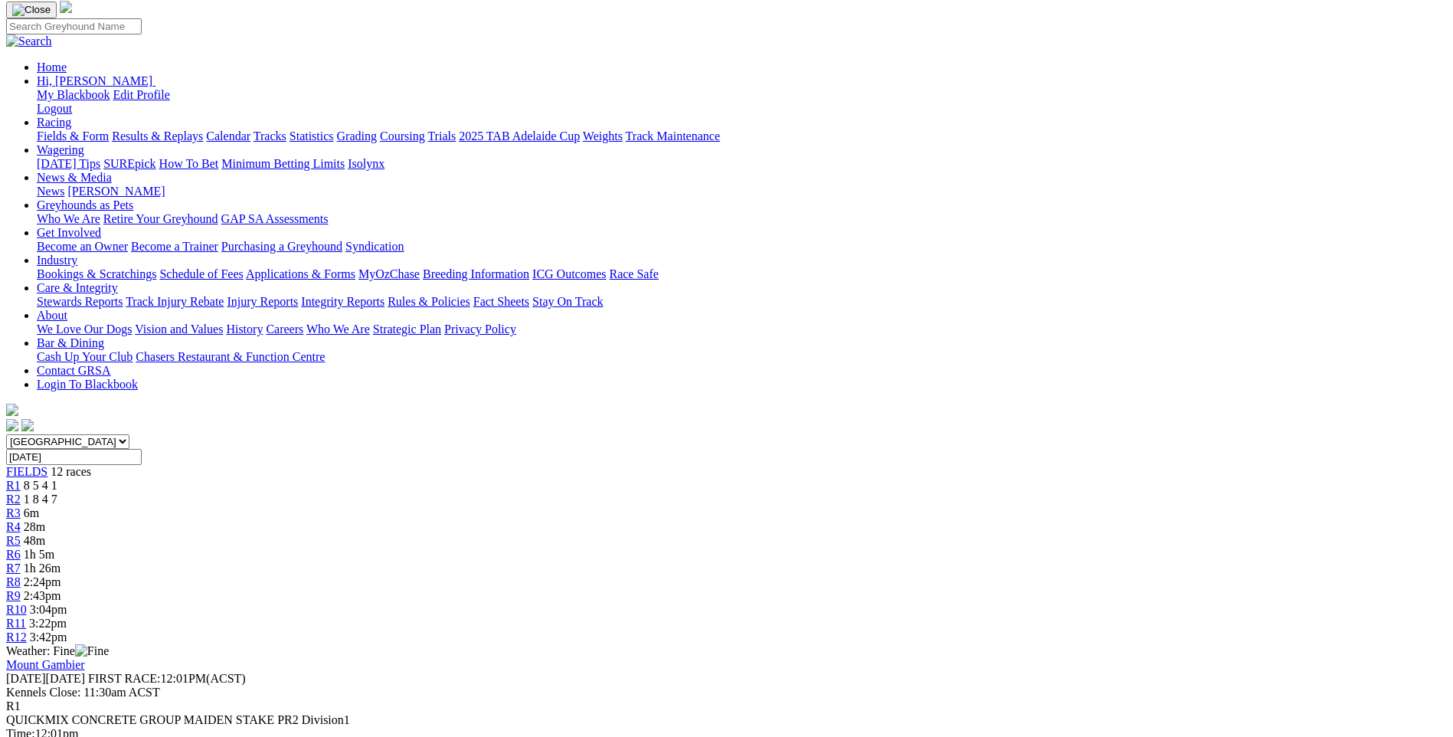
scroll to position [153, 0]
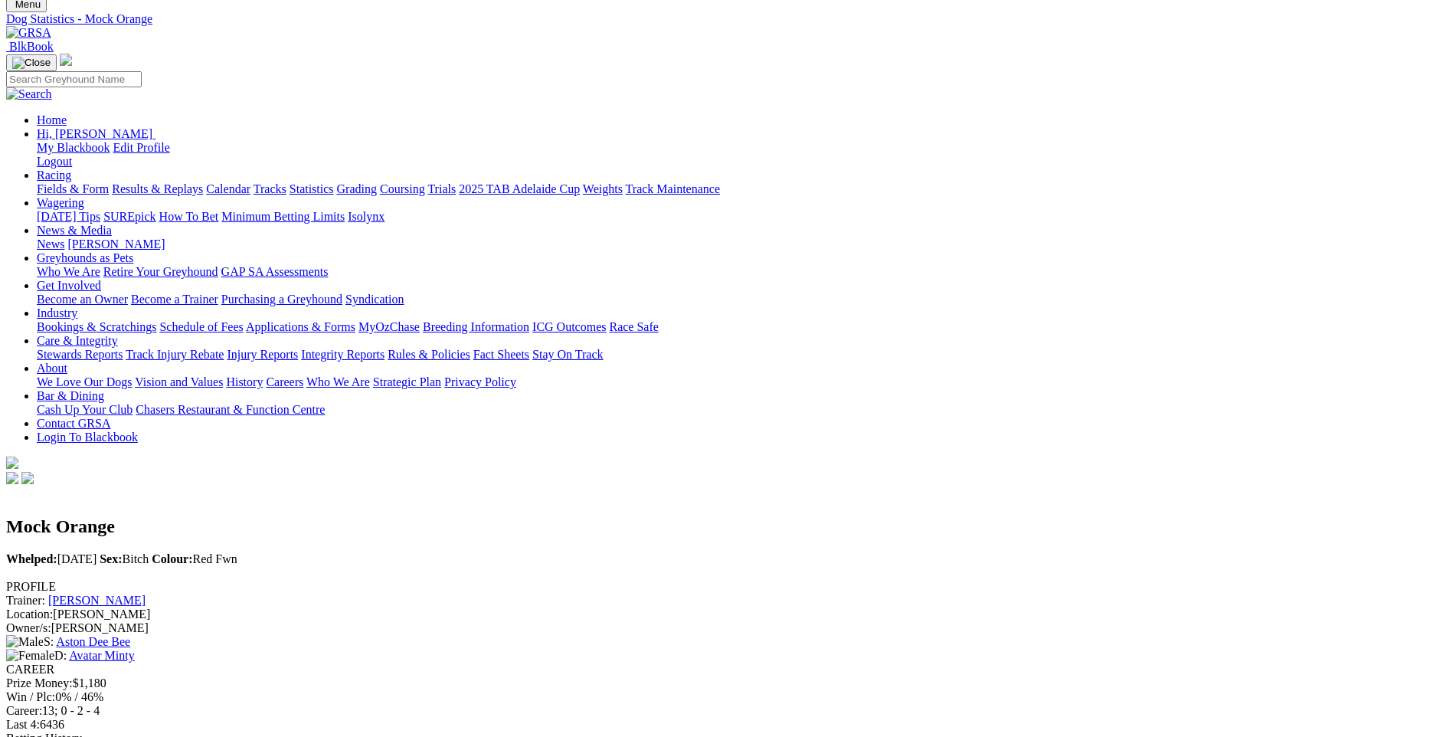
scroll to position [77, 0]
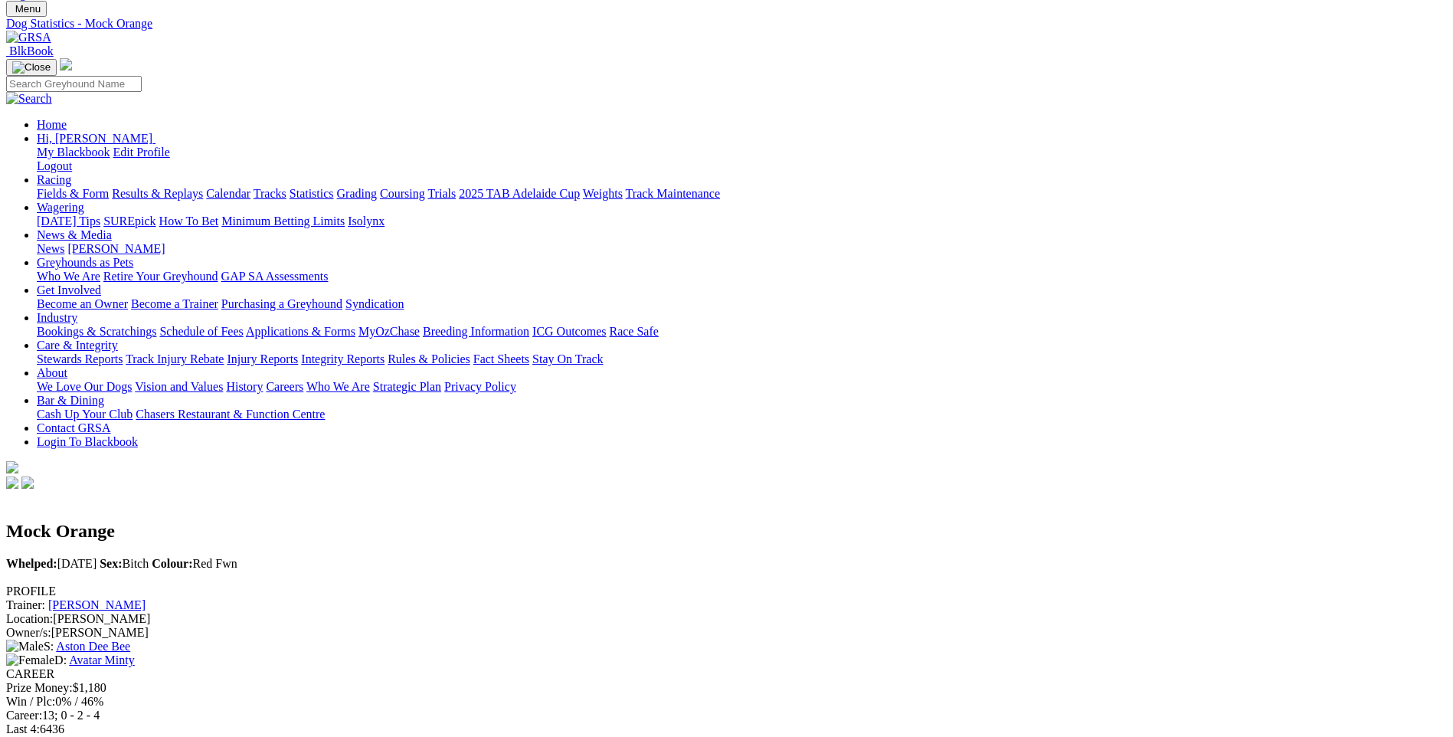
click at [134, 653] on link "Avatar Minty" at bounding box center [101, 659] width 65 height 13
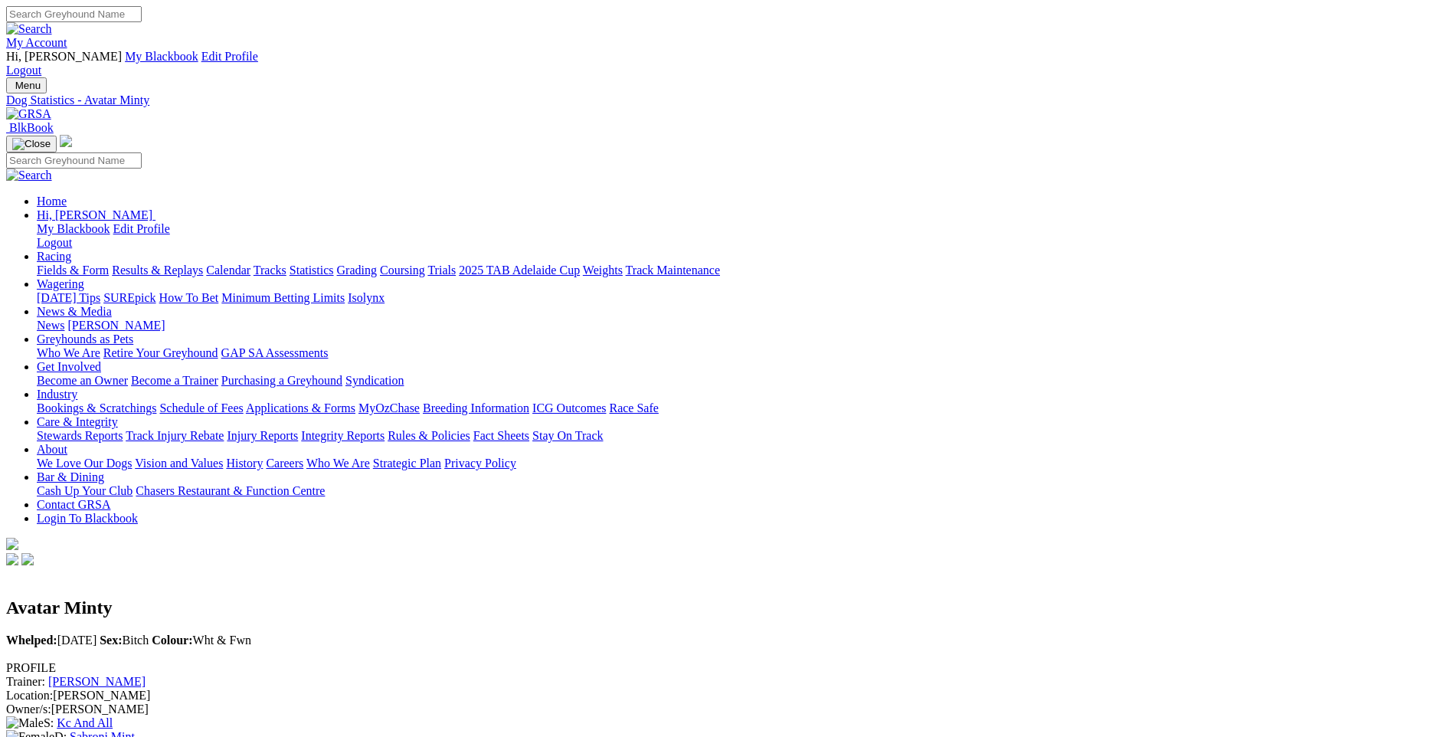
click at [135, 730] on link "Sabroni Mint" at bounding box center [102, 736] width 65 height 13
click at [144, 730] on link "Miss Elly Mint" at bounding box center [107, 736] width 74 height 13
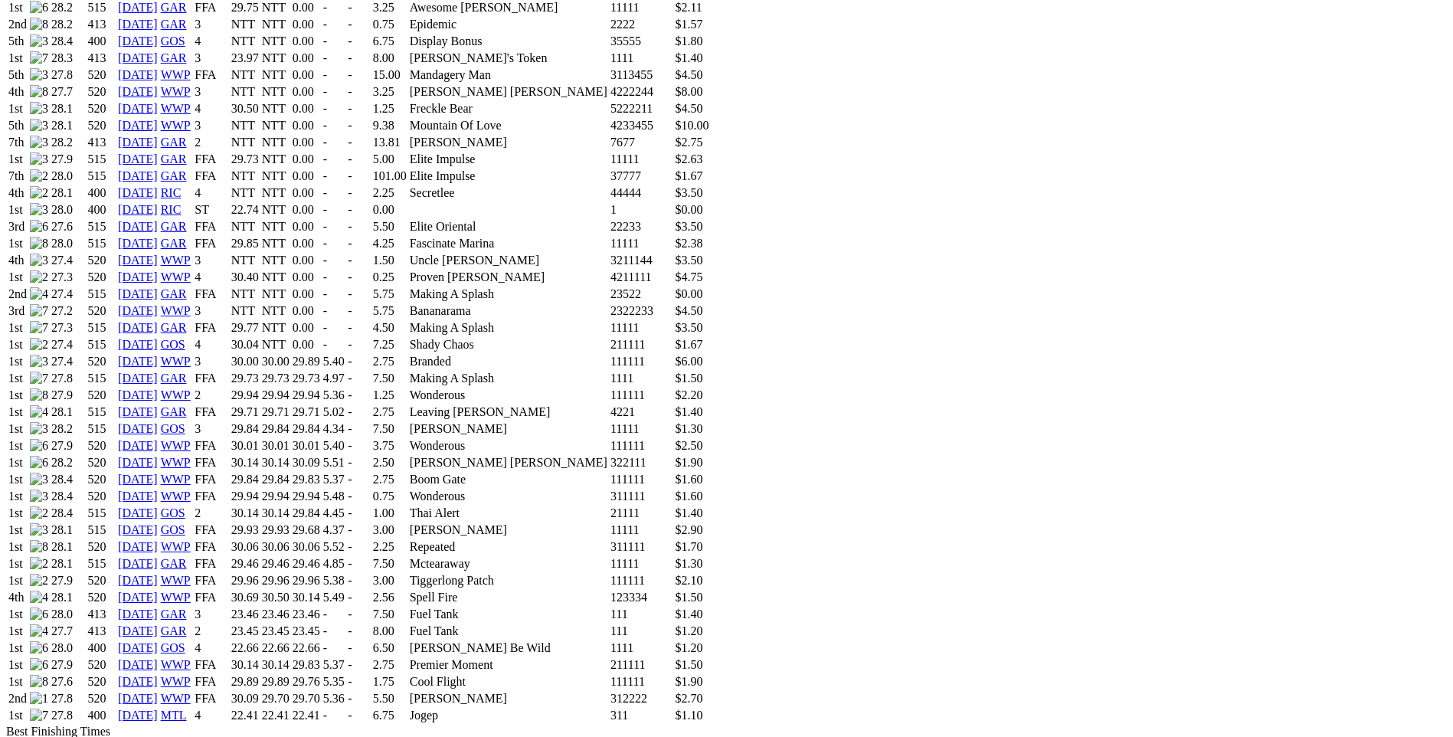
scroll to position [1379, 0]
